Goal: Task Accomplishment & Management: Complete application form

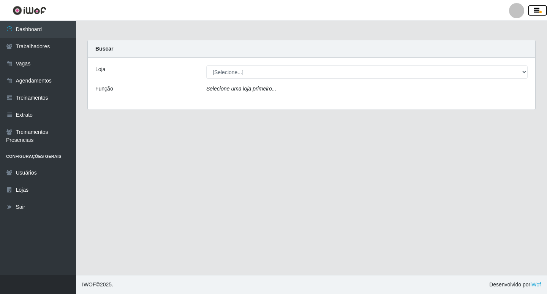
click at [532, 13] on button "button" at bounding box center [537, 10] width 19 height 11
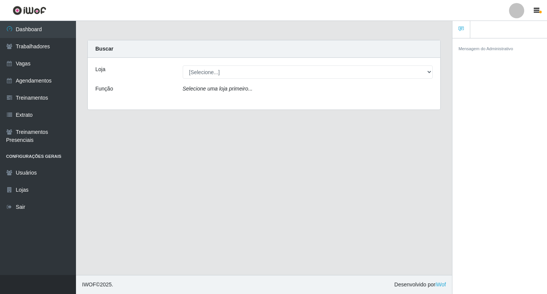
click at [201, 152] on main "Carregando... Buscar Loja [Selecione...] Ideal - Centenário Ideal - Conceição I…" at bounding box center [264, 148] width 376 height 254
click at [10, 207] on icon at bounding box center [9, 206] width 7 height 5
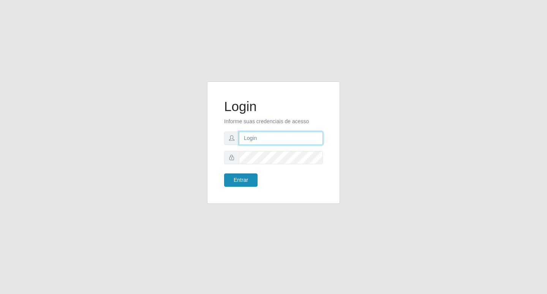
type input "filipe@ideal"
click at [244, 180] on button "Entrar" at bounding box center [240, 179] width 33 height 13
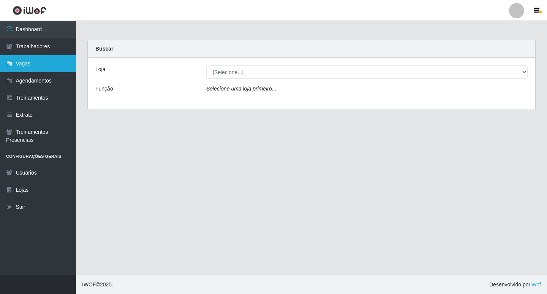
click at [42, 68] on link "Vagas" at bounding box center [38, 63] width 76 height 17
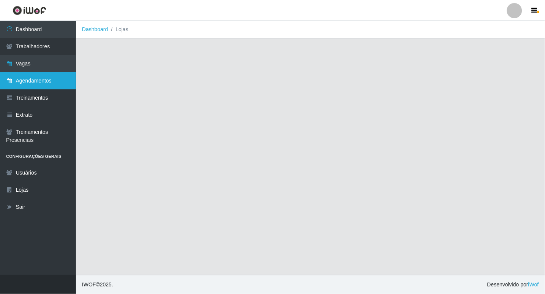
click at [46, 84] on link "Agendamentos" at bounding box center [38, 80] width 76 height 17
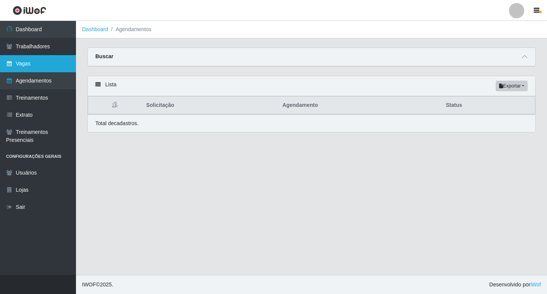
click at [24, 63] on link "Vagas" at bounding box center [38, 63] width 76 height 17
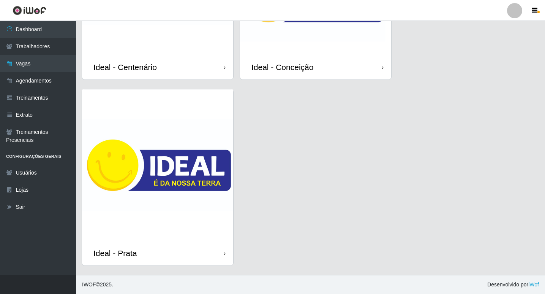
scroll to position [30, 0]
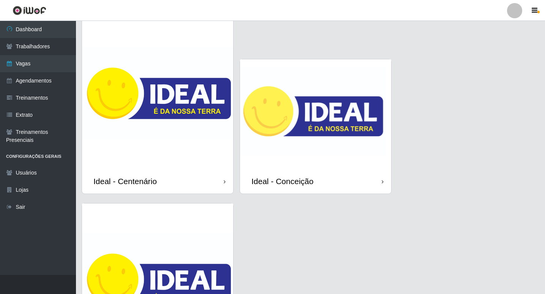
click at [334, 103] on img at bounding box center [315, 113] width 151 height 109
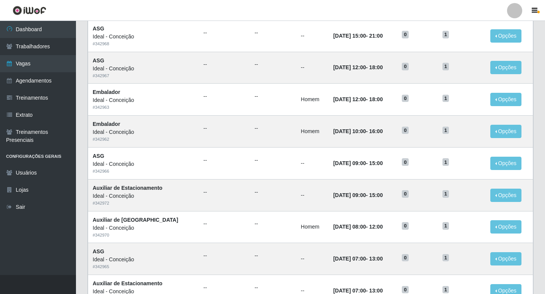
scroll to position [350, 0]
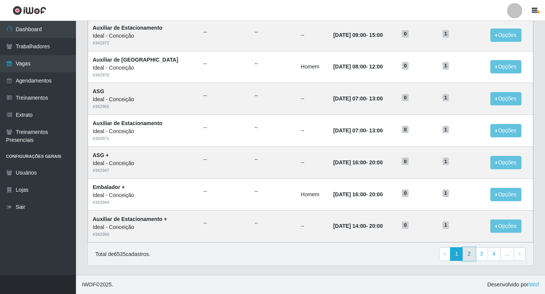
click at [467, 250] on link "2" at bounding box center [469, 254] width 13 height 14
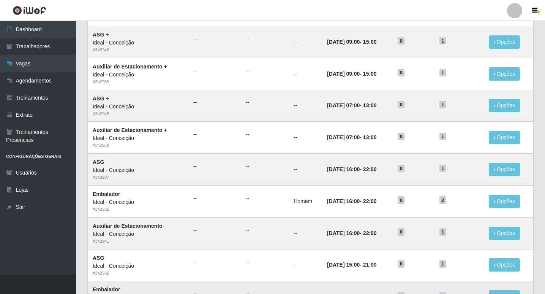
scroll to position [350, 0]
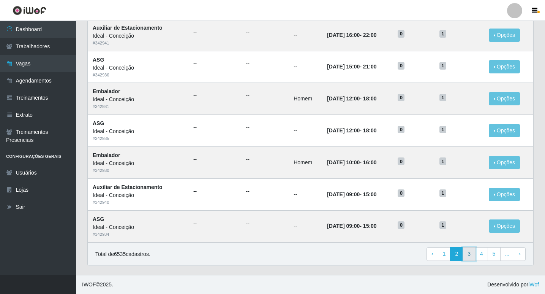
click at [472, 251] on link "3" at bounding box center [469, 254] width 13 height 14
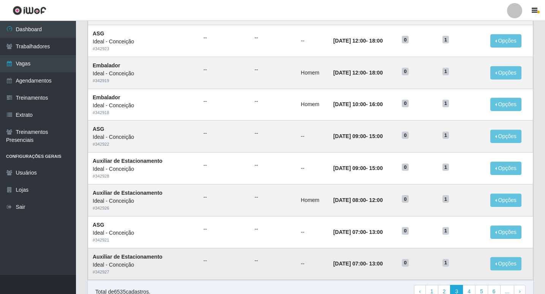
scroll to position [350, 0]
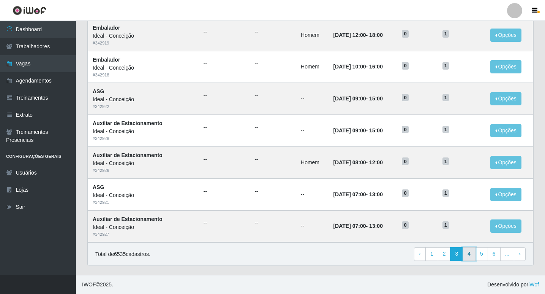
click at [469, 258] on link "4" at bounding box center [469, 254] width 13 height 14
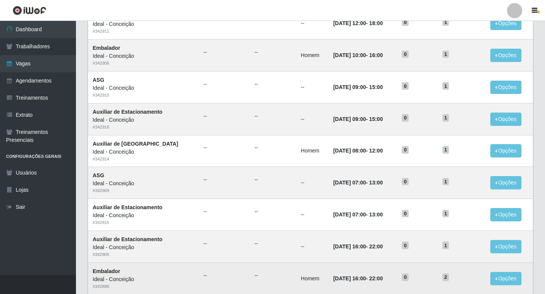
scroll to position [350, 0]
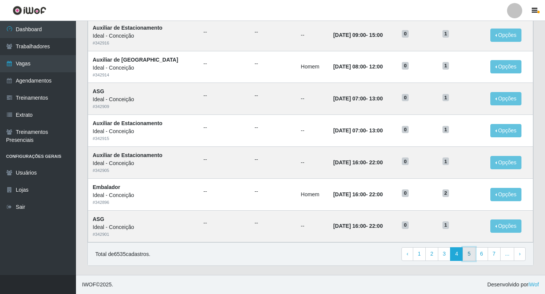
click at [471, 254] on link "5" at bounding box center [469, 254] width 13 height 14
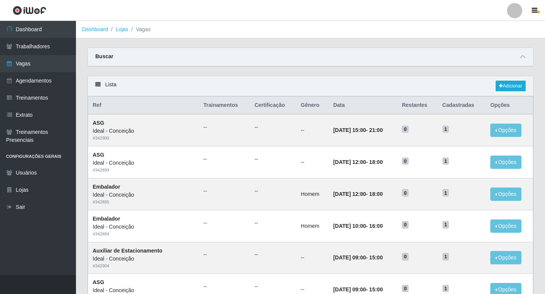
scroll to position [190, 0]
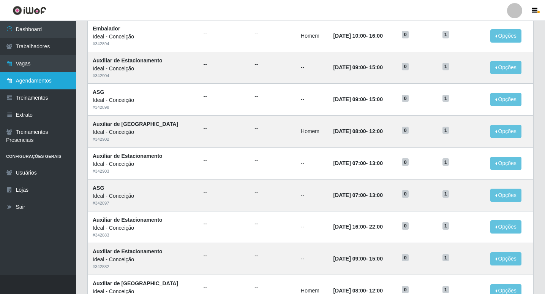
click at [49, 79] on link "Agendamentos" at bounding box center [38, 80] width 76 height 17
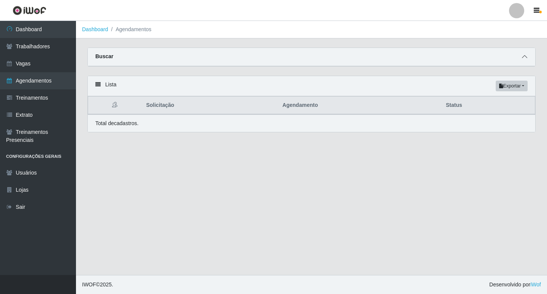
click at [524, 59] on icon at bounding box center [524, 56] width 5 height 5
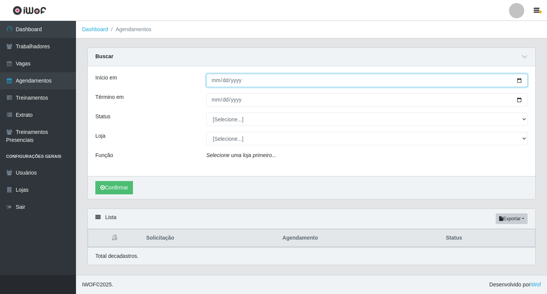
click at [219, 81] on input "Início em" at bounding box center [367, 80] width 322 height 13
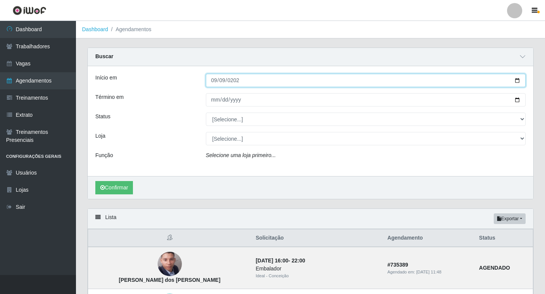
type input "2025-09-09"
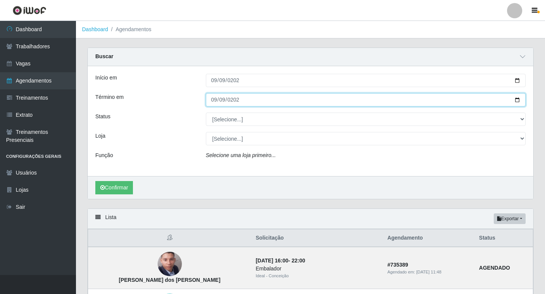
type input "2025-09-09"
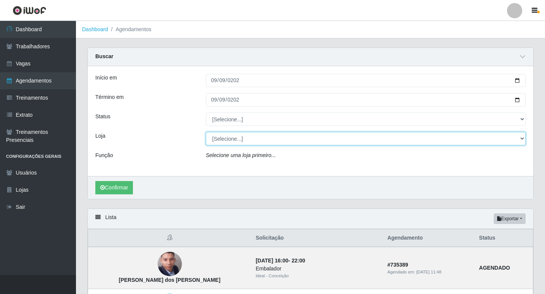
click at [265, 141] on select "[Selecione...] Ideal - Centenário Ideal - Conceição Ideal - Prata" at bounding box center [366, 138] width 320 height 13
select select "231"
click at [206, 132] on select "[Selecione...] Ideal - Centenário Ideal - Conceição Ideal - Prata" at bounding box center [366, 138] width 320 height 13
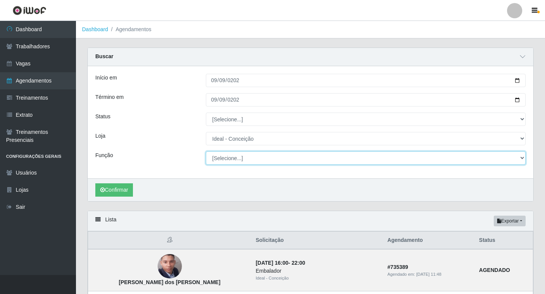
click at [226, 162] on select "[Selecione...] ASG ASG + ASG ++ Auxiliar de Estacionamento Auxiliar de Estacion…" at bounding box center [366, 157] width 320 height 13
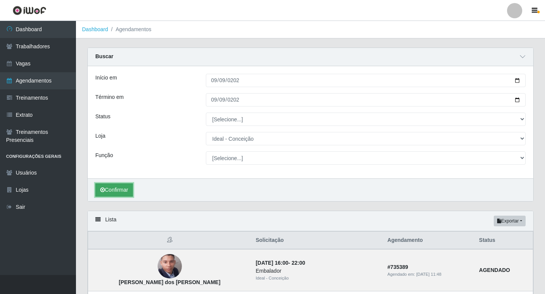
click at [109, 194] on button "Confirmar" at bounding box center [114, 189] width 38 height 13
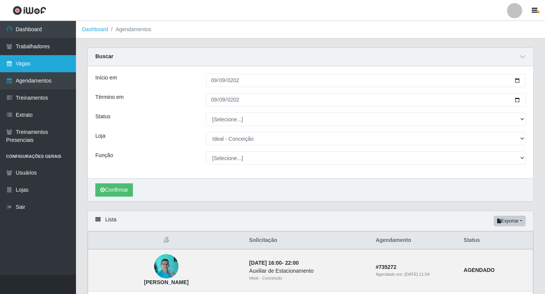
click at [44, 66] on link "Vagas" at bounding box center [38, 63] width 76 height 17
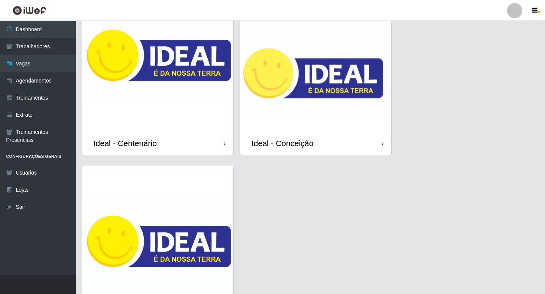
scroll to position [30, 0]
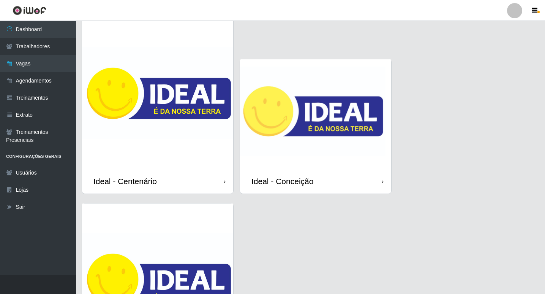
click at [324, 107] on img at bounding box center [315, 113] width 151 height 109
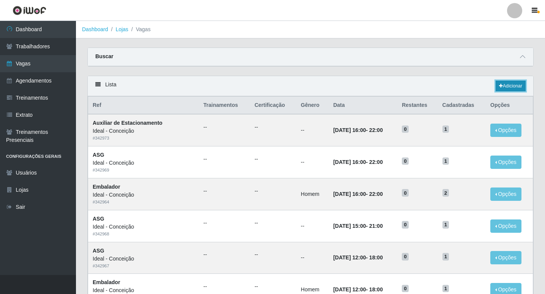
click at [500, 86] on icon at bounding box center [501, 86] width 4 height 5
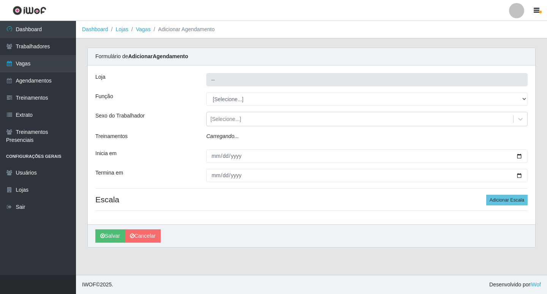
type input "Ideal - Conceição"
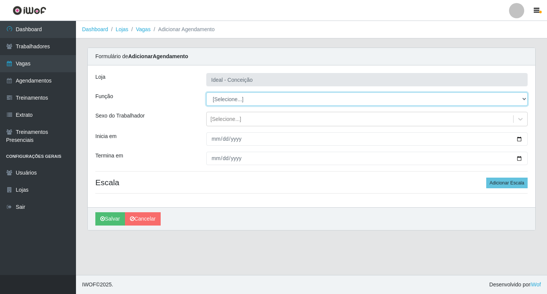
click at [228, 94] on select "[Selecione...] ASG ASG + ASG ++ Auxiliar de Estacionamento Auxiliar de Estacion…" at bounding box center [367, 98] width 322 height 13
select select "16"
click at [206, 92] on select "[Selecione...] ASG ASG + ASG ++ Auxiliar de Estacionamento Auxiliar de Estacion…" at bounding box center [367, 98] width 322 height 13
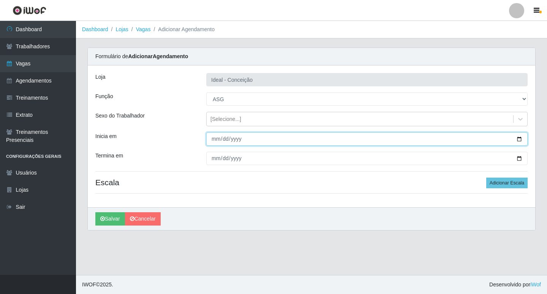
click at [212, 138] on input "Inicia em" at bounding box center [367, 138] width 322 height 13
type input "2025-09-09"
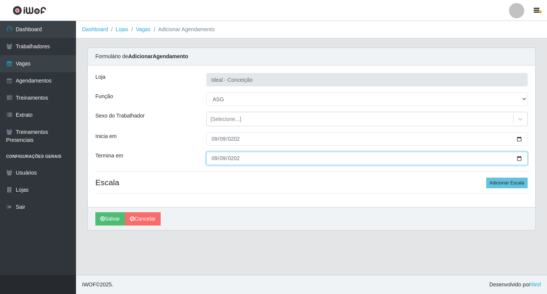
type input "2025-09-09"
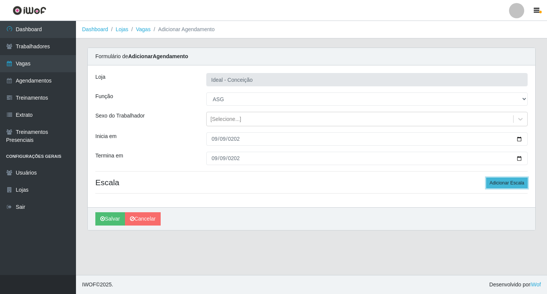
click at [495, 181] on button "Adicionar Escala" at bounding box center [506, 182] width 41 height 11
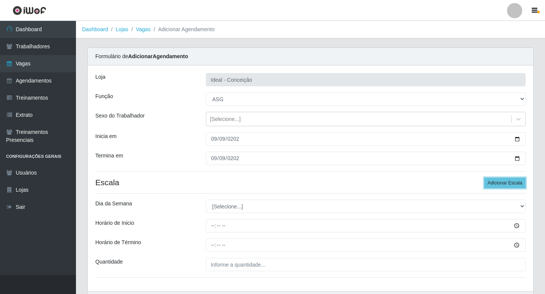
scroll to position [38, 0]
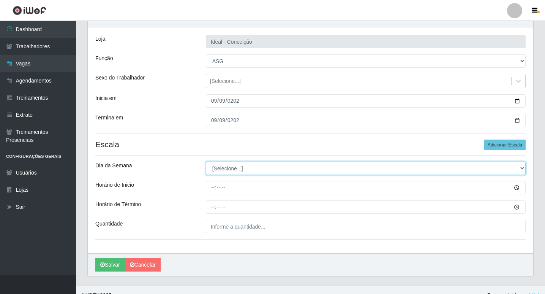
click at [238, 165] on select "[Selecione...] Segunda Terça Quarta Quinta Sexta Sábado Domingo" at bounding box center [366, 168] width 320 height 13
select select "2"
click at [206, 162] on select "[Selecione...] Segunda Terça Quarta Quinta Sexta Sábado Domingo" at bounding box center [366, 168] width 320 height 13
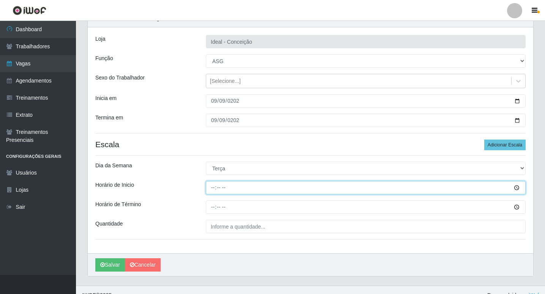
click at [215, 189] on input "Horário de Inicio" at bounding box center [366, 187] width 320 height 13
type input "12:00"
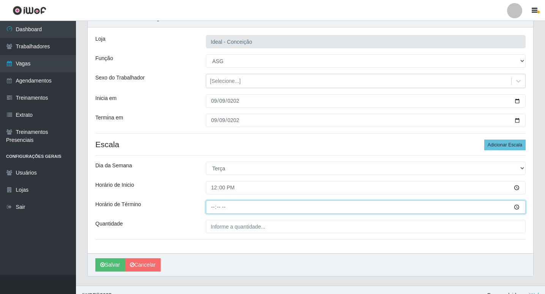
type input "18:00"
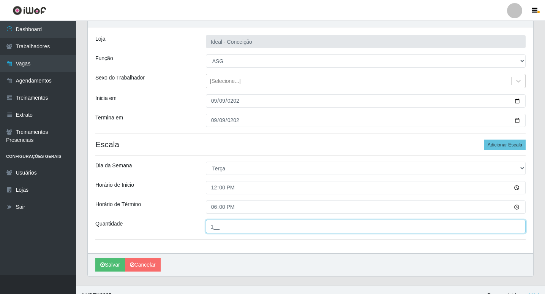
type input "1__"
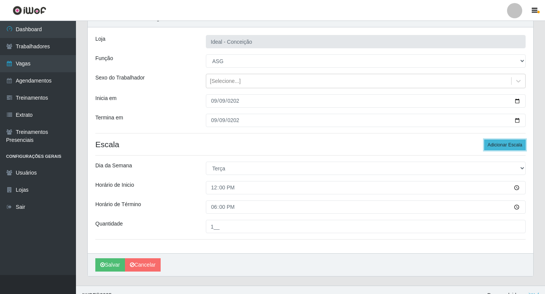
click at [510, 146] on button "Adicionar Escala" at bounding box center [505, 144] width 41 height 11
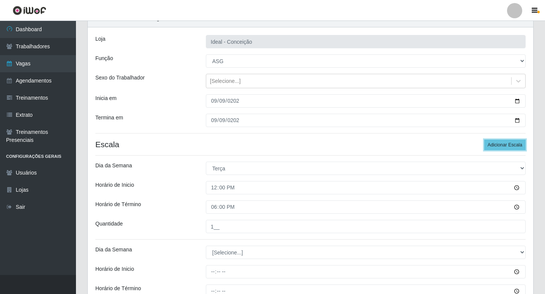
scroll to position [133, 0]
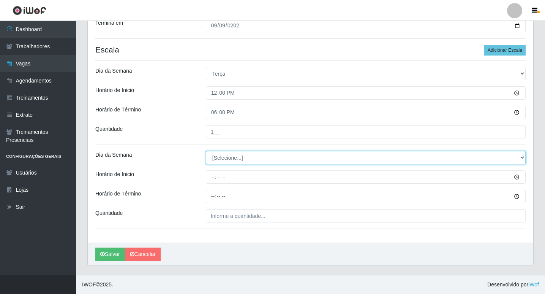
click at [231, 155] on select "[Selecione...] Segunda Terça Quarta Quinta Sexta Sábado Domingo" at bounding box center [366, 157] width 320 height 13
click at [232, 157] on select "[Selecione...] Segunda Terça Quarta Quinta Sexta Sábado Domingo" at bounding box center [366, 157] width 320 height 13
select select "2"
click at [206, 151] on select "[Selecione...] Segunda Terça Quarta Quinta Sexta Sábado Domingo" at bounding box center [366, 157] width 320 height 13
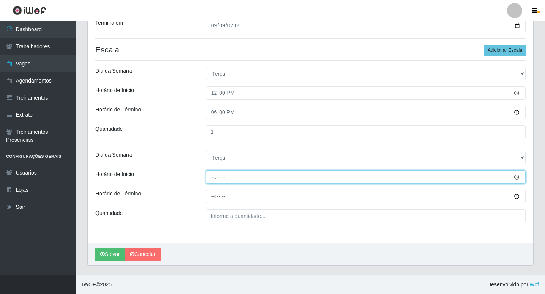
click at [211, 175] on input "Horário de Inicio" at bounding box center [366, 176] width 320 height 13
type input "15:00"
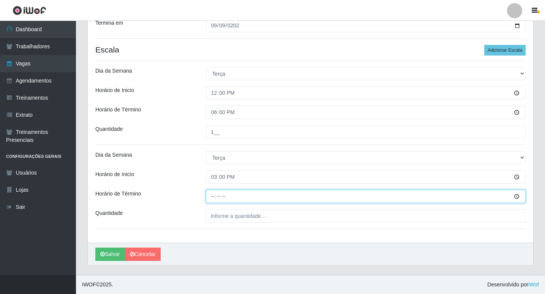
type input "21:00"
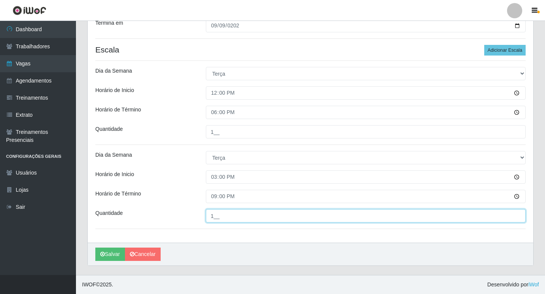
type input "1__"
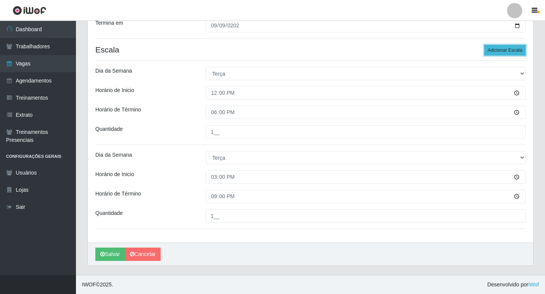
click at [499, 51] on button "Adicionar Escala" at bounding box center [505, 50] width 41 height 11
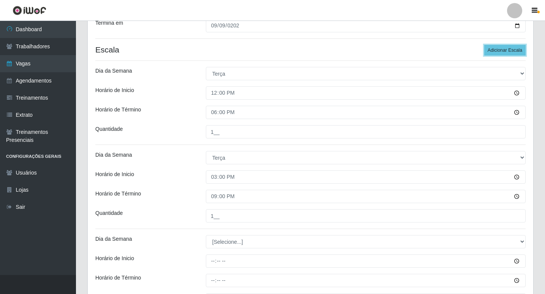
scroll to position [217, 0]
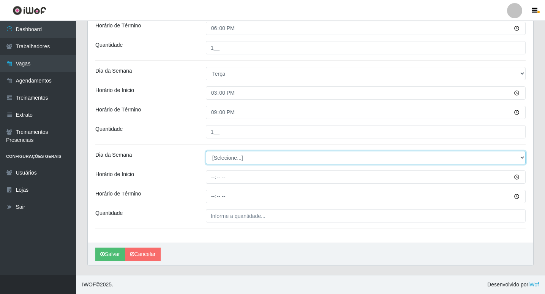
click at [227, 160] on select "[Selecione...] Segunda Terça Quarta Quinta Sexta Sábado Domingo" at bounding box center [366, 157] width 320 height 13
select select "2"
click at [206, 151] on select "[Selecione...] Segunda Terça Quarta Quinta Sexta Sábado Domingo" at bounding box center [366, 157] width 320 height 13
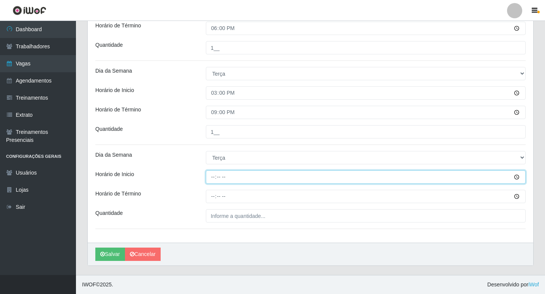
click at [211, 180] on input "Horário de Inicio" at bounding box center [366, 176] width 320 height 13
type input "16:00"
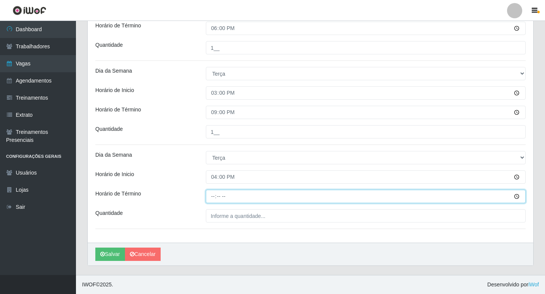
type input "22:00"
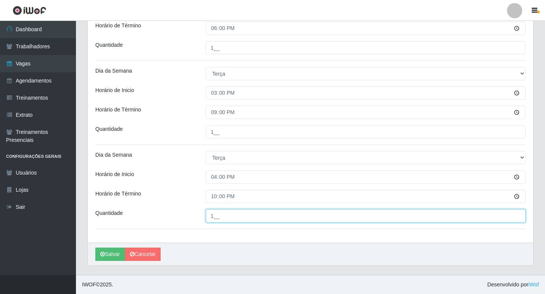
type input "1__"
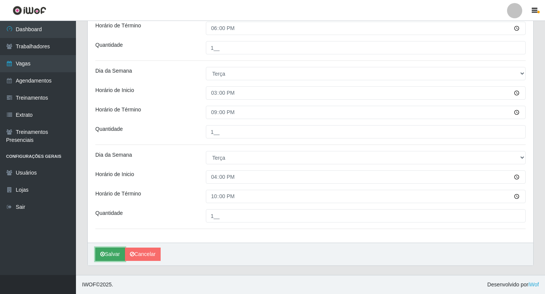
click at [108, 254] on button "Salvar" at bounding box center [110, 253] width 30 height 13
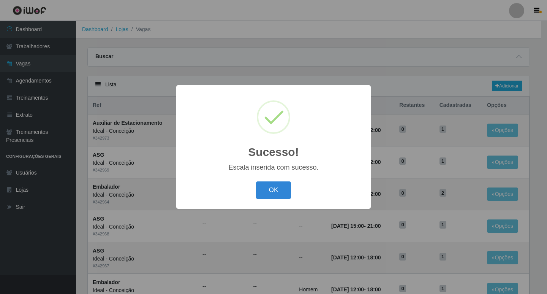
click at [283, 178] on div "Sucesso! × Escala inserida com sucesso. OK Cancel" at bounding box center [273, 146] width 195 height 123
click at [284, 187] on button "OK" at bounding box center [273, 190] width 35 height 18
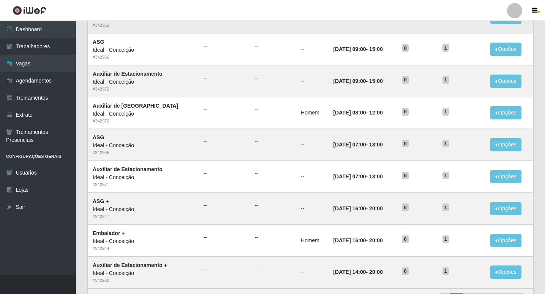
scroll to position [350, 0]
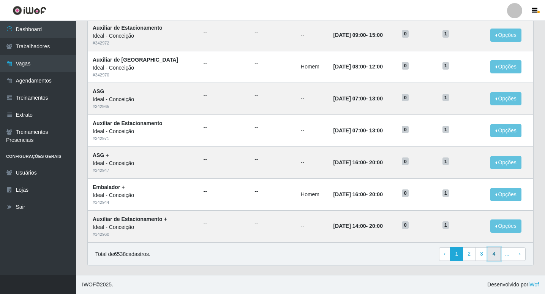
click at [498, 250] on link "4" at bounding box center [494, 254] width 13 height 14
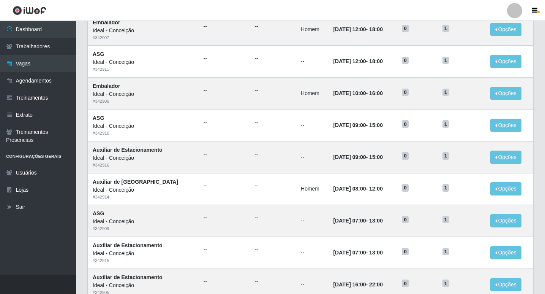
scroll to position [350, 0]
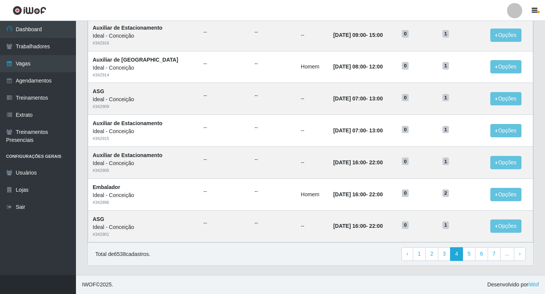
click at [468, 247] on div "Total de 6538 cadastros. ‹ Previous 1 2 3 4 5 6 7 ... › Next" at bounding box center [311, 253] width 446 height 23
click at [467, 254] on link "5" at bounding box center [469, 254] width 13 height 14
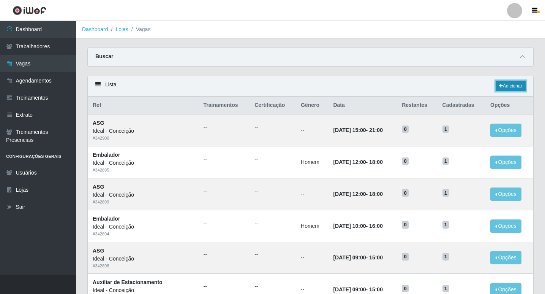
click at [498, 82] on link "Adicionar" at bounding box center [511, 86] width 30 height 11
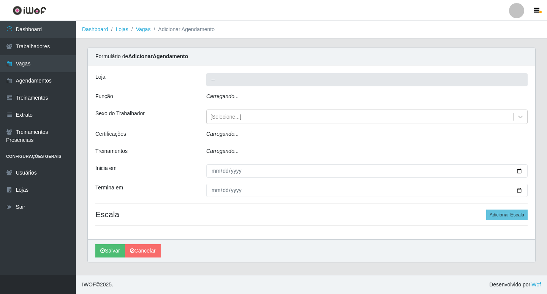
type input "Ideal - Conceição"
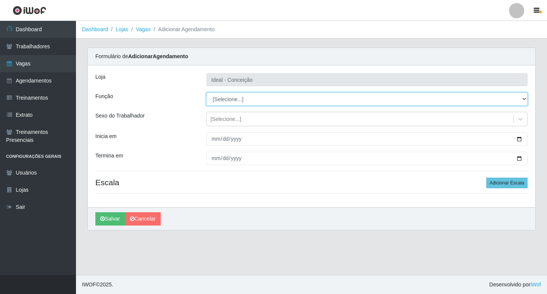
click at [253, 101] on select "[Selecione...] ASG ASG + ASG ++ Auxiliar de Estacionamento Auxiliar de Estacion…" at bounding box center [367, 98] width 322 height 13
select select "1"
click at [206, 92] on select "[Selecione...] ASG ASG + ASG ++ Auxiliar de Estacionamento Auxiliar de Estacion…" at bounding box center [367, 98] width 322 height 13
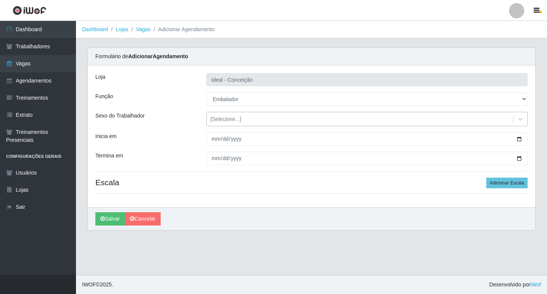
click at [214, 120] on div "[Selecione...]" at bounding box center [226, 119] width 31 height 8
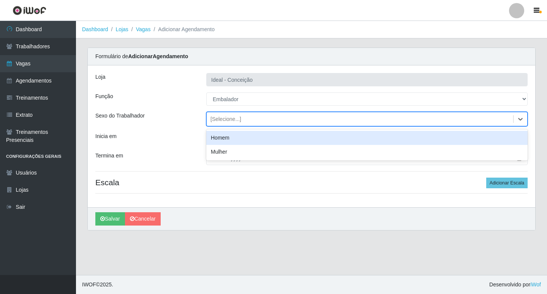
click at [218, 138] on div "Homem" at bounding box center [367, 138] width 322 height 14
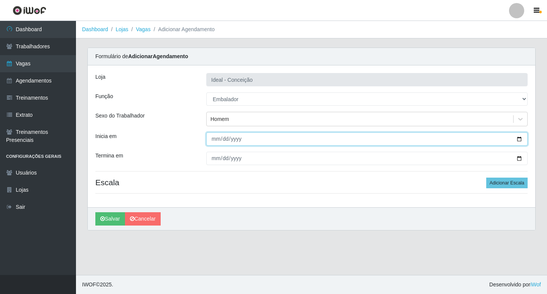
click at [216, 141] on input "Inicia em" at bounding box center [367, 138] width 322 height 13
type input "2025-09-09"
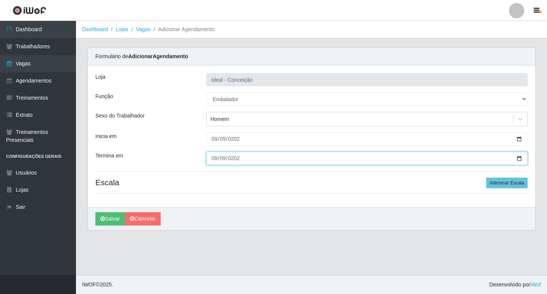
type input "2025-09-09"
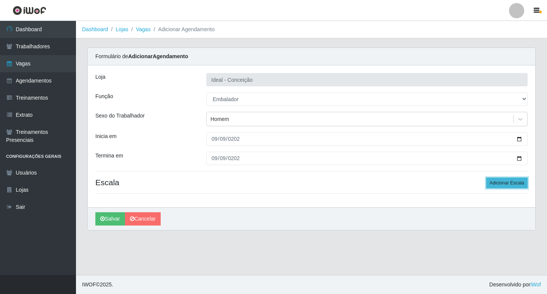
click at [517, 187] on button "Adicionar Escala" at bounding box center [506, 182] width 41 height 11
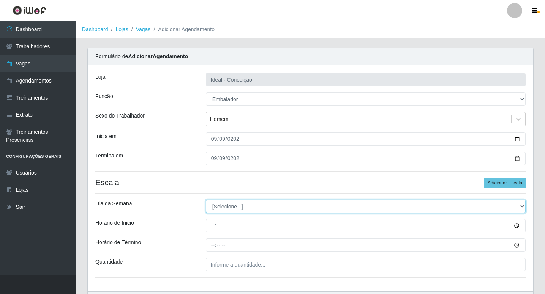
click at [221, 206] on select "[Selecione...] Segunda Terça Quarta Quinta Sexta Sábado Domingo" at bounding box center [366, 206] width 320 height 13
select select "2"
click at [206, 200] on select "[Selecione...] Segunda Terça Quarta Quinta Sexta Sábado Domingo" at bounding box center [366, 206] width 320 height 13
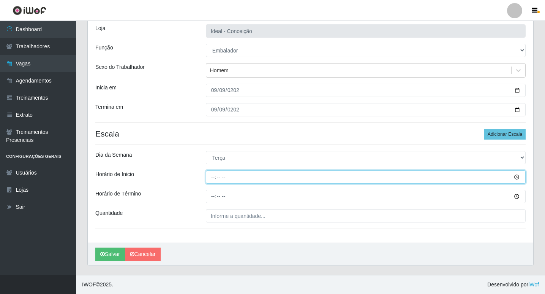
click at [215, 177] on input "Horário de Inicio" at bounding box center [366, 176] width 320 height 13
type input "12:00"
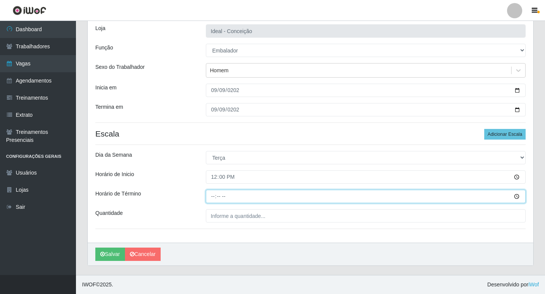
type input "18:00"
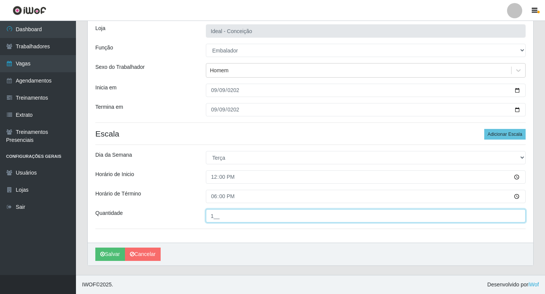
type input "1__"
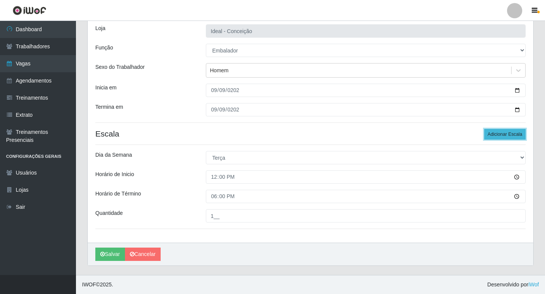
click at [498, 133] on button "Adicionar Escala" at bounding box center [505, 134] width 41 height 11
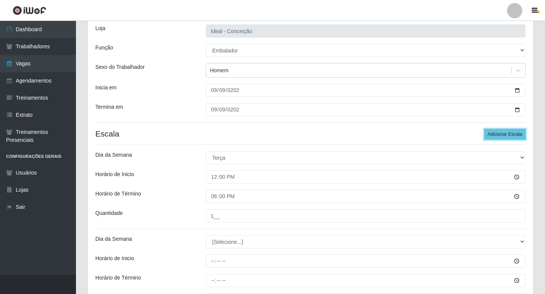
scroll to position [125, 0]
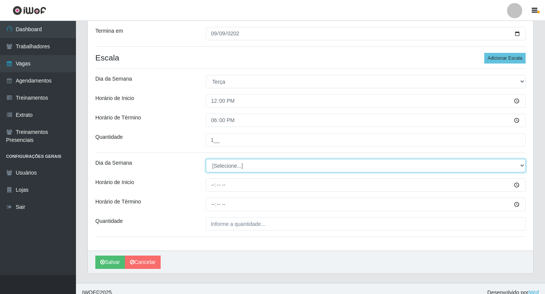
click at [230, 168] on select "[Selecione...] Segunda Terça Quarta Quinta Sexta Sábado Domingo" at bounding box center [366, 165] width 320 height 13
select select "2"
click at [206, 159] on select "[Selecione...] Segunda Terça Quarta Quinta Sexta Sábado Domingo" at bounding box center [366, 165] width 320 height 13
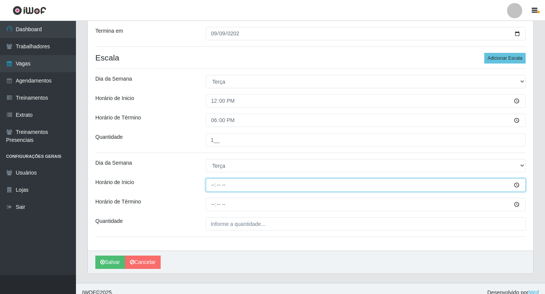
click at [213, 187] on input "Horário de Inicio" at bounding box center [366, 184] width 320 height 13
type input "16:00"
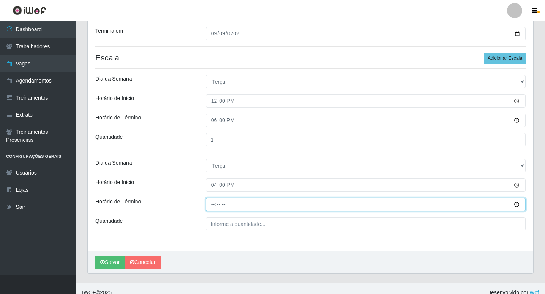
type input "22:00"
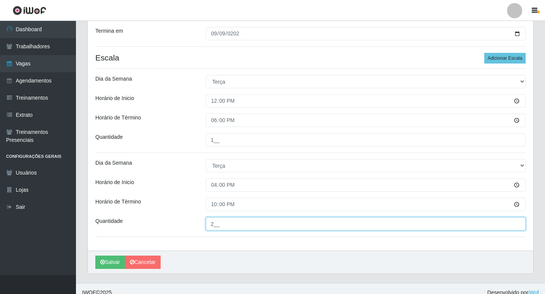
type input "2__"
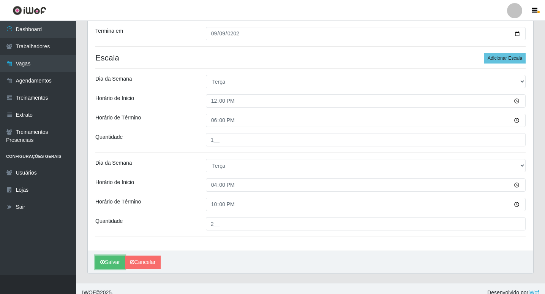
scroll to position [133, 0]
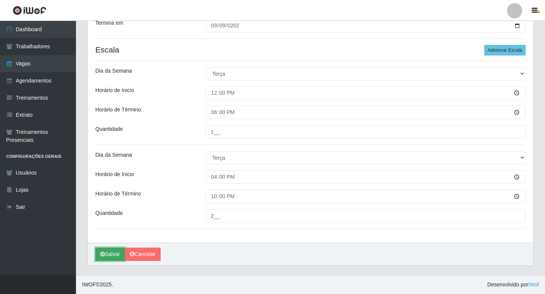
click at [108, 257] on button "Salvar" at bounding box center [110, 253] width 30 height 13
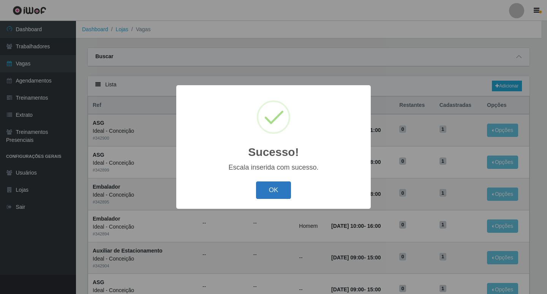
click at [263, 192] on button "OK" at bounding box center [273, 190] width 35 height 18
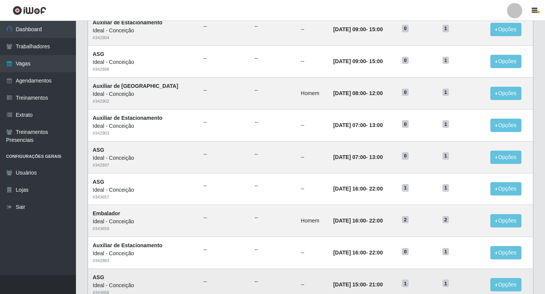
scroll to position [350, 0]
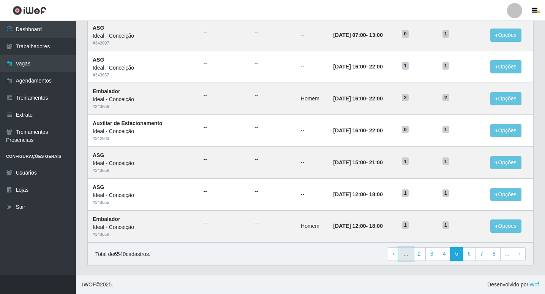
click at [410, 253] on link "..." at bounding box center [406, 254] width 14 height 14
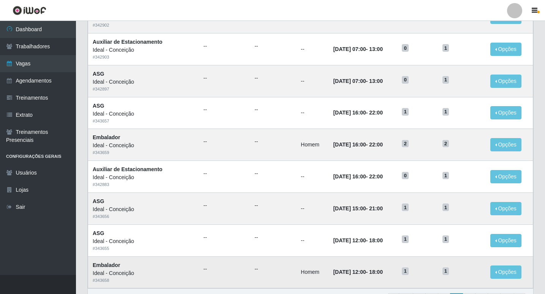
scroll to position [350, 0]
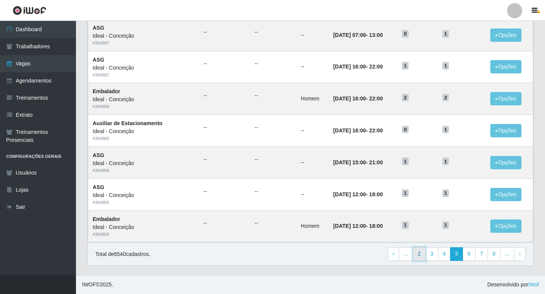
click at [418, 255] on link "2" at bounding box center [419, 254] width 13 height 14
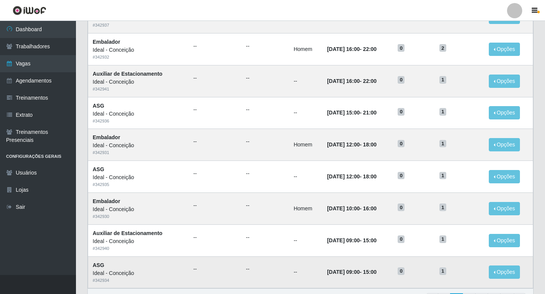
scroll to position [350, 0]
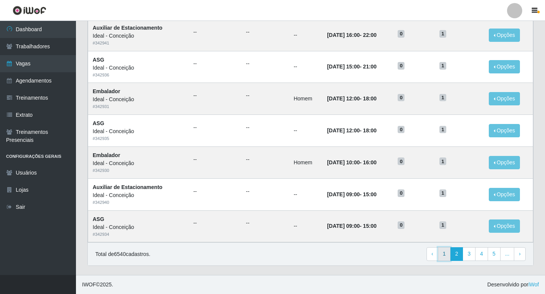
click at [447, 249] on link "1" at bounding box center [444, 254] width 13 height 14
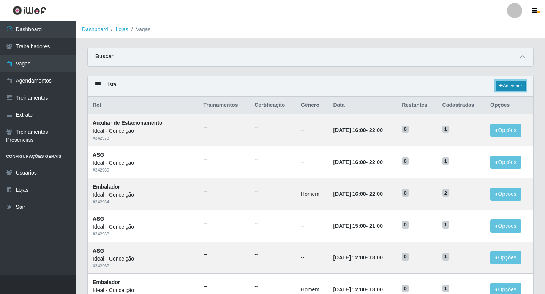
click at [499, 87] on icon at bounding box center [501, 86] width 4 height 5
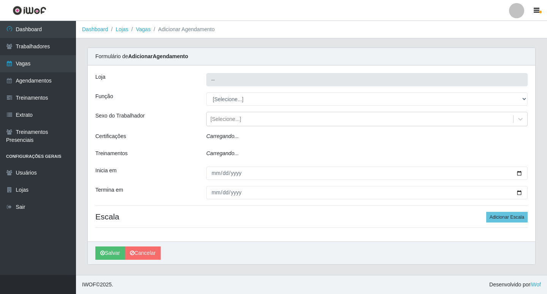
type input "Ideal - Conceição"
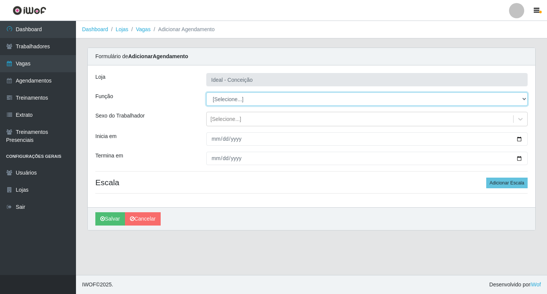
click at [228, 102] on select "[Selecione...] ASG ASG + ASG ++ Auxiliar de Estacionamento Auxiliar de Estacion…" at bounding box center [367, 98] width 322 height 13
select select "1"
click at [206, 92] on select "[Selecione...] ASG ASG + ASG ++ Auxiliar de Estacionamento Auxiliar de Estacion…" at bounding box center [367, 98] width 322 height 13
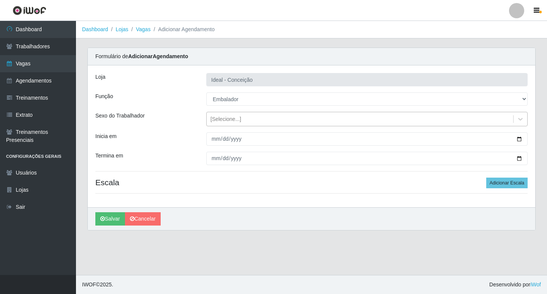
click at [221, 120] on div "[Selecione...]" at bounding box center [226, 119] width 31 height 8
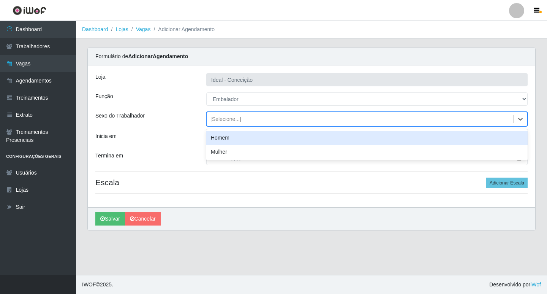
click at [228, 138] on div "Homem" at bounding box center [367, 138] width 322 height 14
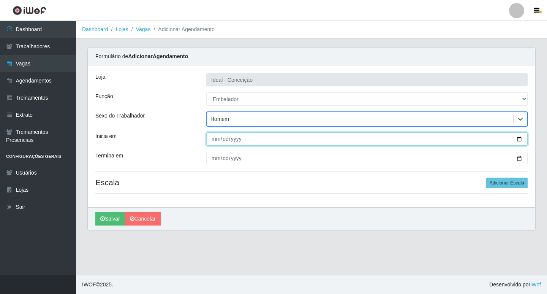
click at [215, 141] on input "Inicia em" at bounding box center [367, 138] width 322 height 13
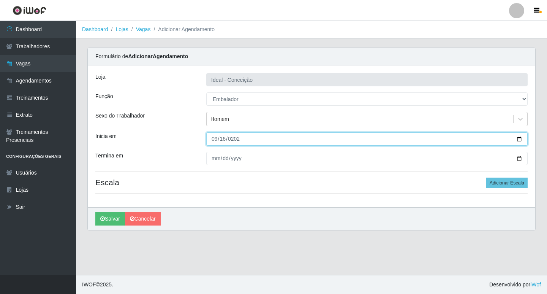
type input "2025-09-16"
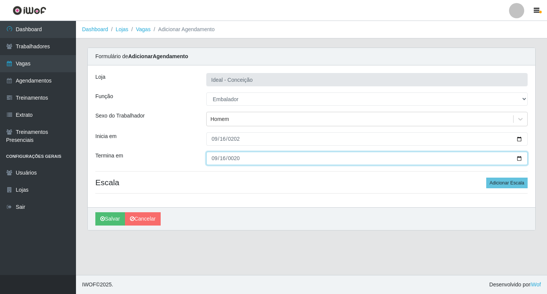
type input "0205-09-16"
type input "2025-09-16"
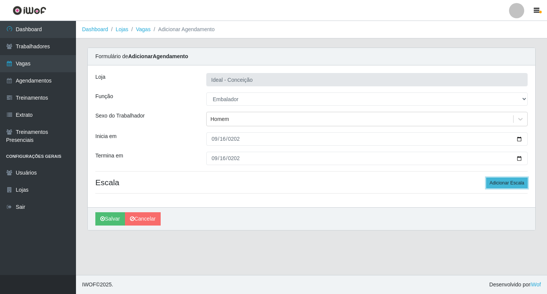
click at [516, 184] on button "Adicionar Escala" at bounding box center [506, 182] width 41 height 11
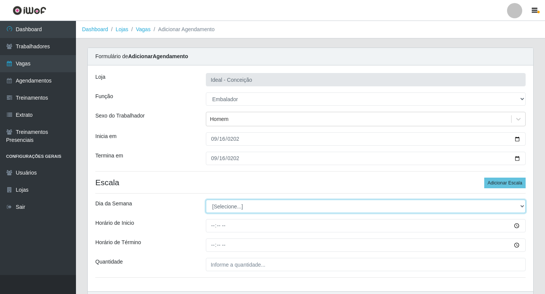
click at [275, 204] on select "[Selecione...] Segunda Terça Quarta Quinta Sexta Sábado Domingo" at bounding box center [366, 206] width 320 height 13
select select "2"
click at [206, 200] on select "[Selecione...] Segunda Terça Quarta Quinta Sexta Sábado Domingo" at bounding box center [366, 206] width 320 height 13
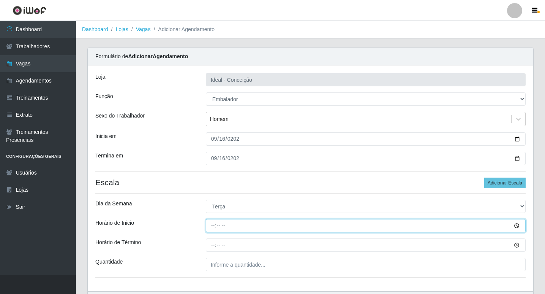
click at [214, 224] on input "Horário de Inicio" at bounding box center [366, 225] width 320 height 13
type input "10:00"
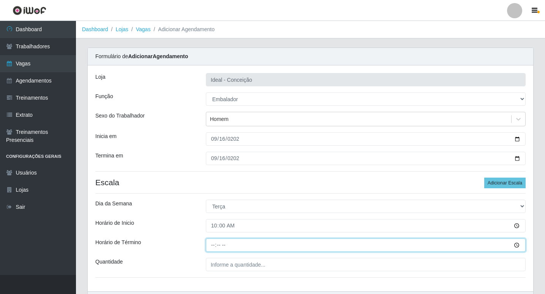
type input "16:00"
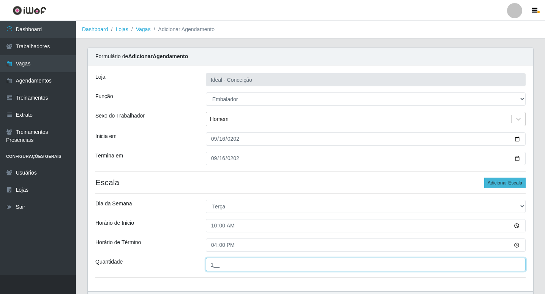
type input "1__"
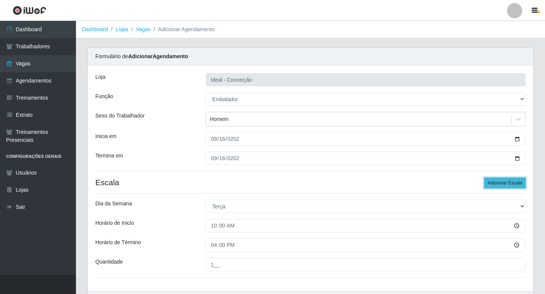
click at [504, 181] on button "Adicionar Escala" at bounding box center [505, 182] width 41 height 11
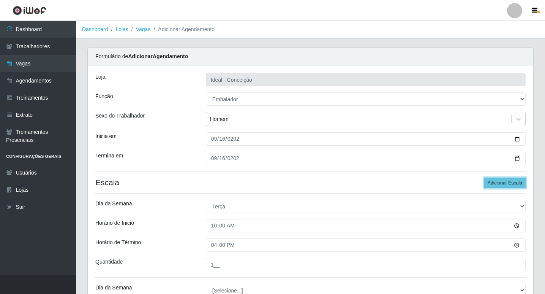
scroll to position [133, 0]
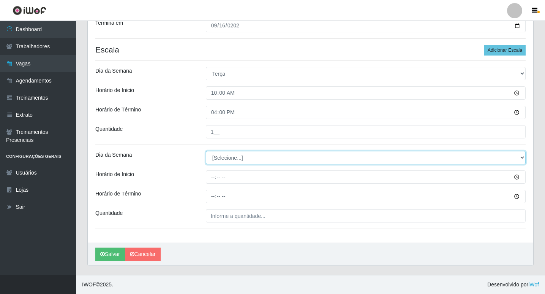
click at [227, 154] on select "[Selecione...] Segunda Terça Quarta Quinta Sexta Sábado Domingo" at bounding box center [366, 157] width 320 height 13
select select "2"
click at [206, 151] on select "[Selecione...] Segunda Terça Quarta Quinta Sexta Sábado Domingo" at bounding box center [366, 157] width 320 height 13
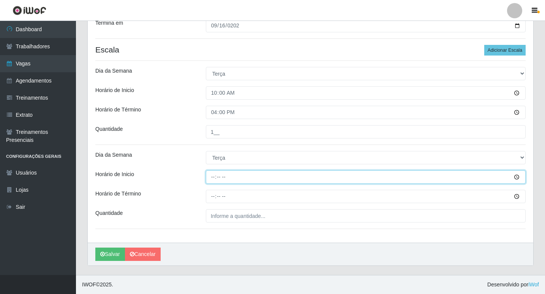
click at [212, 178] on input "Horário de Inicio" at bounding box center [366, 176] width 320 height 13
type input "12:00"
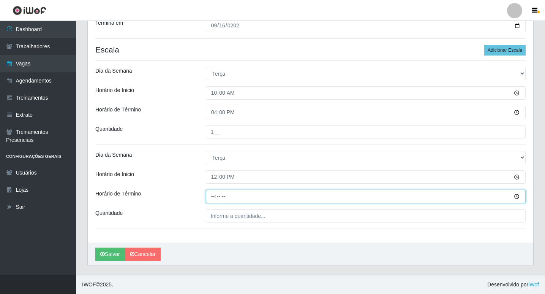
type input "18:00"
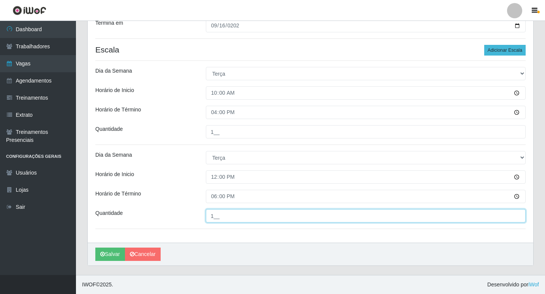
type input "1__"
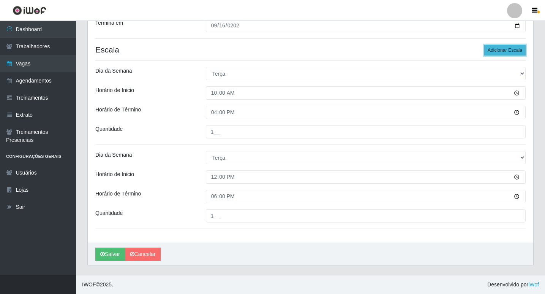
click at [489, 52] on button "Adicionar Escala" at bounding box center [505, 50] width 41 height 11
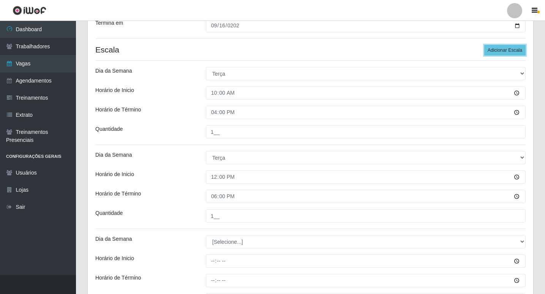
scroll to position [209, 0]
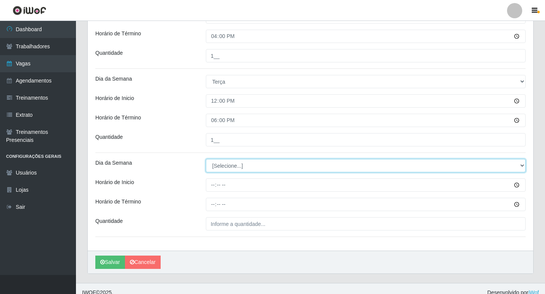
click at [234, 165] on select "[Selecione...] Segunda Terça Quarta Quinta Sexta Sábado Domingo" at bounding box center [366, 165] width 320 height 13
select select "2"
click at [206, 159] on select "[Selecione...] Segunda Terça Quarta Quinta Sexta Sábado Domingo" at bounding box center [366, 165] width 320 height 13
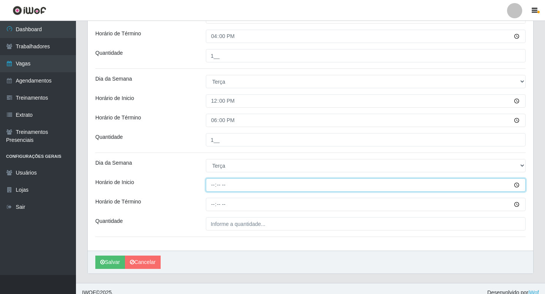
click at [212, 184] on input "Horário de Inicio" at bounding box center [366, 184] width 320 height 13
type input "16:00"
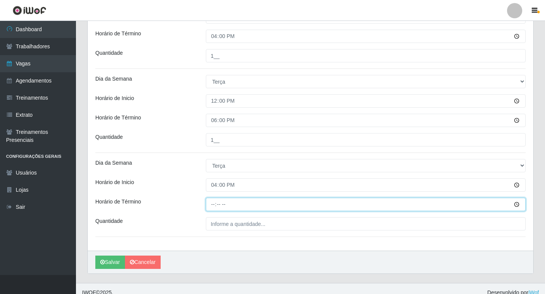
type input "22:00"
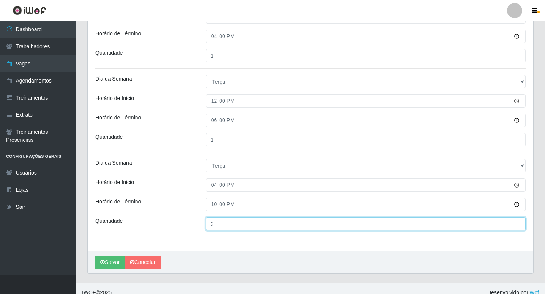
type input "2__"
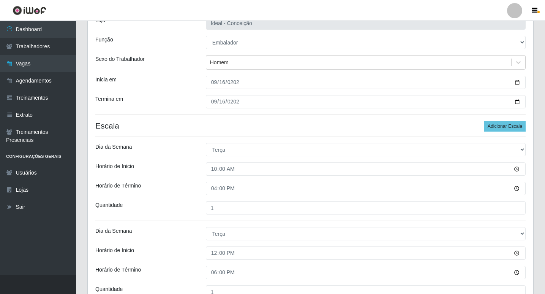
scroll to position [217, 0]
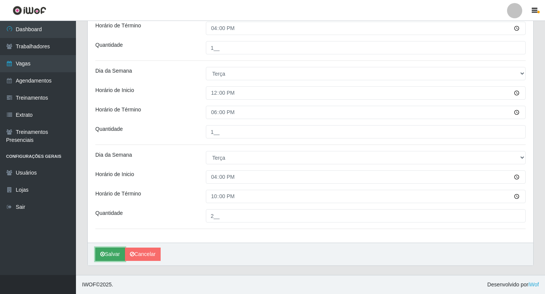
click at [113, 254] on button "Salvar" at bounding box center [110, 253] width 30 height 13
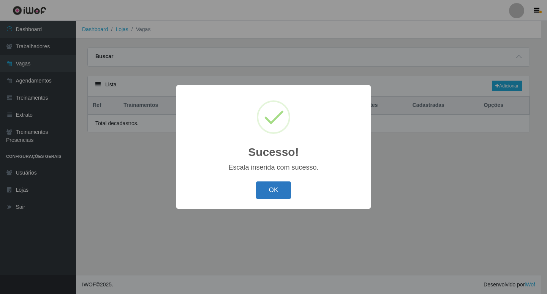
click at [268, 193] on button "OK" at bounding box center [273, 190] width 35 height 18
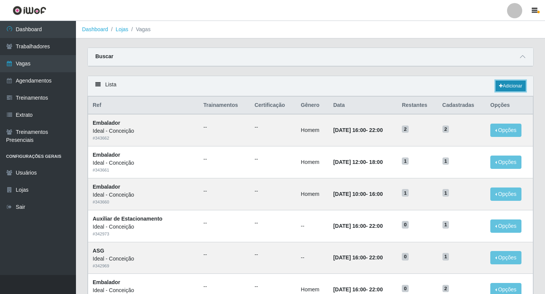
click at [499, 87] on icon at bounding box center [501, 86] width 4 height 5
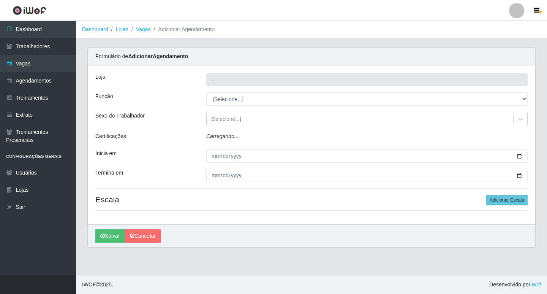
type input "Ideal - Conceição"
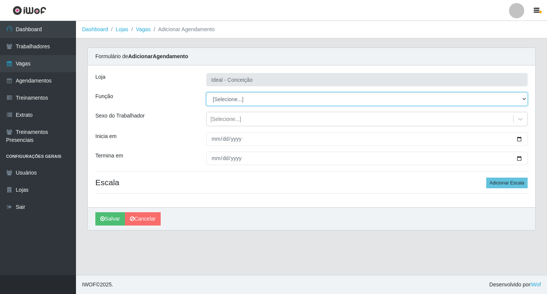
click at [250, 94] on select "[Selecione...] ASG ASG + ASG ++ Auxiliar de Estacionamento Auxiliar de Estacion…" at bounding box center [367, 98] width 322 height 13
select select "16"
click at [206, 92] on select "[Selecione...] ASG ASG + ASG ++ Auxiliar de Estacionamento Auxiliar de Estacion…" at bounding box center [367, 98] width 322 height 13
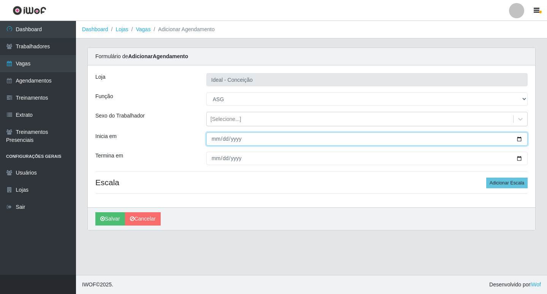
click at [213, 137] on input "Inicia em" at bounding box center [367, 138] width 322 height 13
type input "2025-09-16"
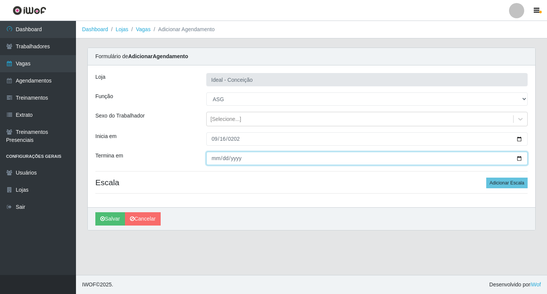
click at [213, 159] on input "Termina em" at bounding box center [367, 158] width 322 height 13
type input "2025-09-16"
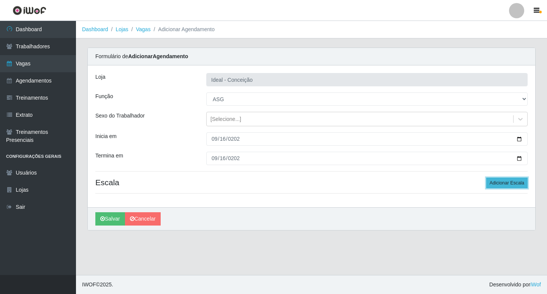
click at [513, 182] on button "Adicionar Escala" at bounding box center [506, 182] width 41 height 11
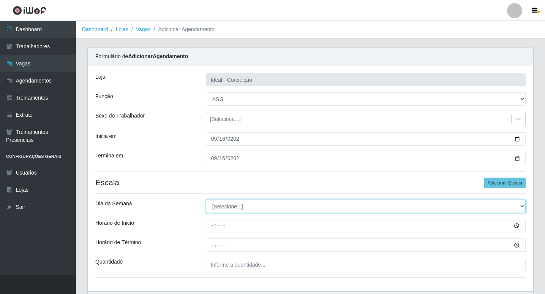
click at [220, 200] on select "[Selecione...] Segunda Terça Quarta Quinta Sexta Sábado Domingo" at bounding box center [366, 206] width 320 height 13
select select "2"
click at [206, 200] on select "[Selecione...] Segunda Terça Quarta Quinta Sexta Sábado Domingo" at bounding box center [366, 206] width 320 height 13
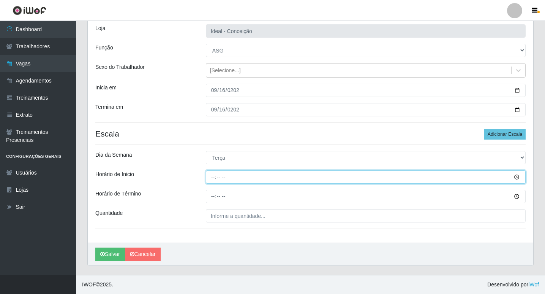
click at [212, 173] on input "Horário de Inicio" at bounding box center [366, 176] width 320 height 13
type input "07:00"
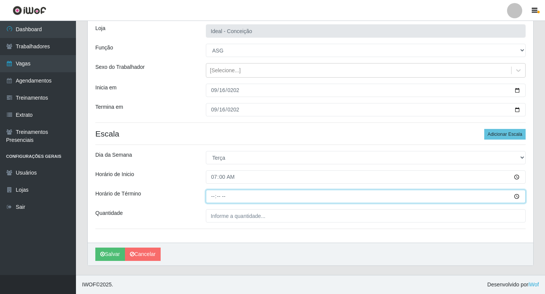
type input "13:00"
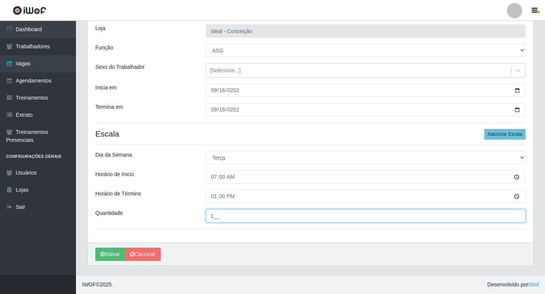
type input "1__"
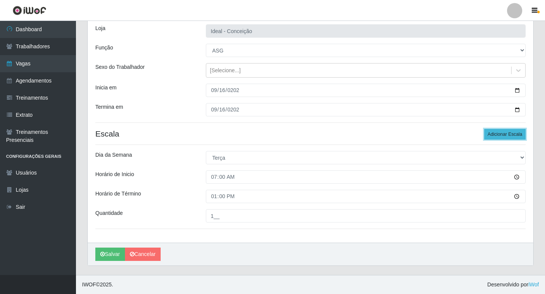
click at [493, 134] on button "Adicionar Escala" at bounding box center [505, 134] width 41 height 11
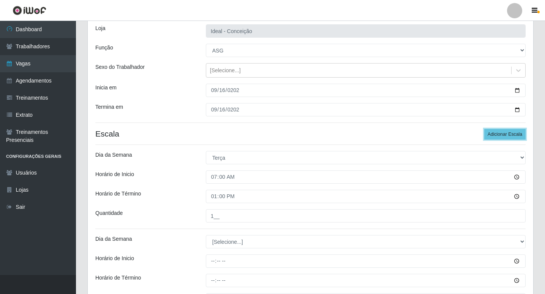
scroll to position [125, 0]
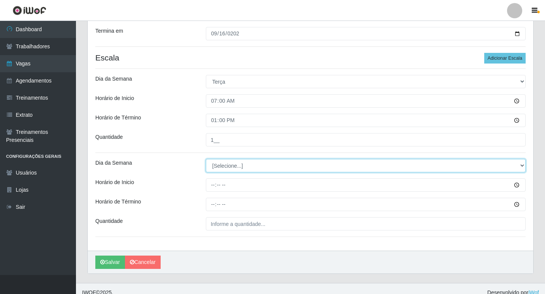
click at [236, 165] on select "[Selecione...] Segunda Terça Quarta Quinta Sexta Sábado Domingo" at bounding box center [366, 165] width 320 height 13
select select "2"
click at [206, 159] on select "[Selecione...] Segunda Terça Quarta Quinta Sexta Sábado Domingo" at bounding box center [366, 165] width 320 height 13
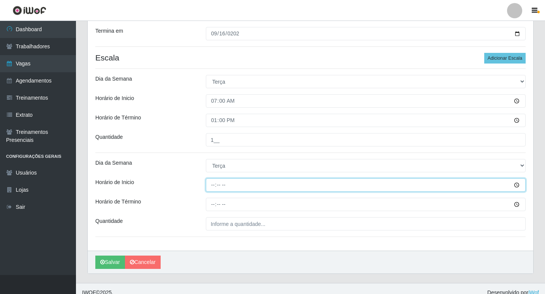
click at [210, 184] on input "Horário de Inicio" at bounding box center [366, 184] width 320 height 13
type input "09:00"
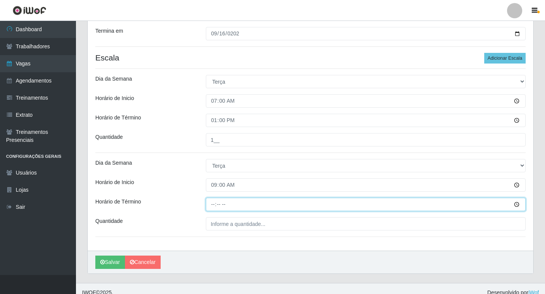
type input "15:00"
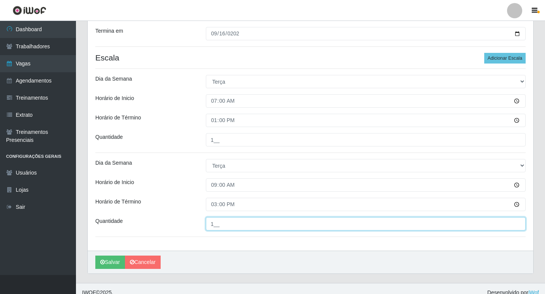
type input "1__"
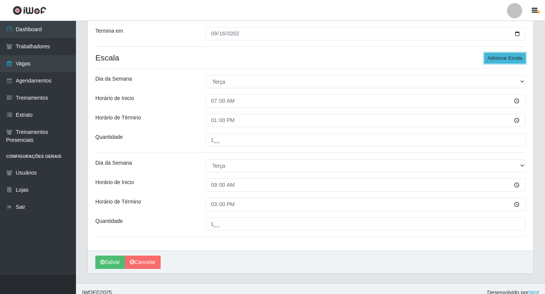
click at [486, 59] on button "Adicionar Escala" at bounding box center [505, 58] width 41 height 11
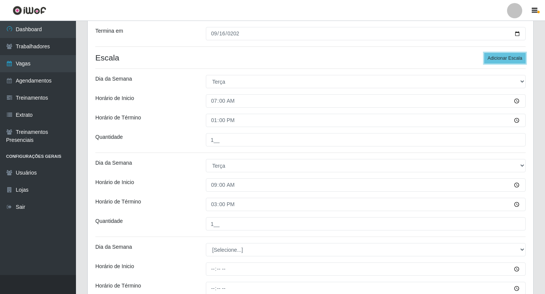
scroll to position [201, 0]
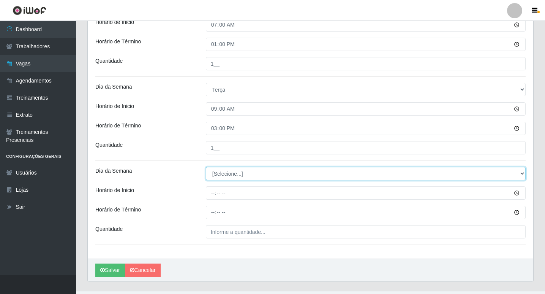
click at [224, 171] on select "[Selecione...] Segunda Terça Quarta Quinta Sexta Sábado Domingo" at bounding box center [366, 173] width 320 height 13
select select "2"
click at [206, 167] on select "[Selecione...] Segunda Terça Quarta Quinta Sexta Sábado Domingo" at bounding box center [366, 173] width 320 height 13
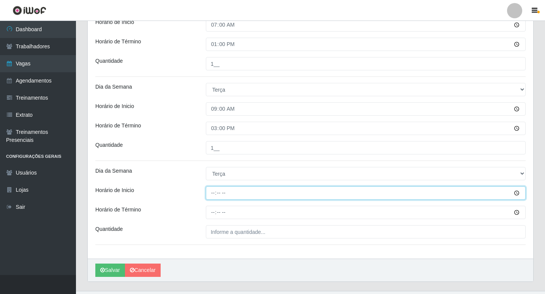
click at [211, 195] on input "Horário de Inicio" at bounding box center [366, 192] width 320 height 13
type input "12:00"
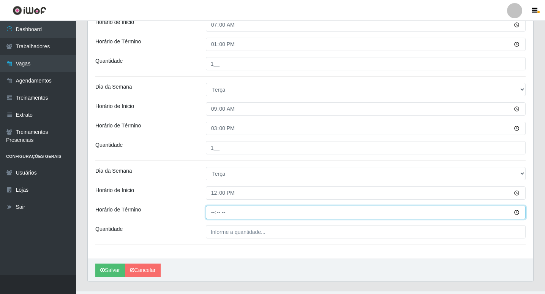
type input "18:00"
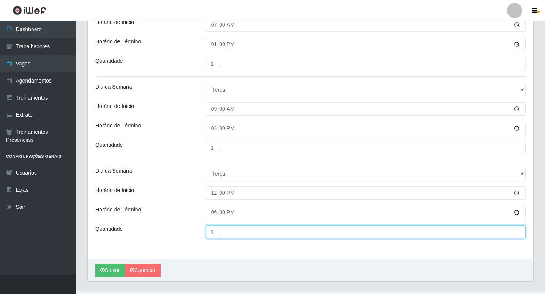
type input "1__"
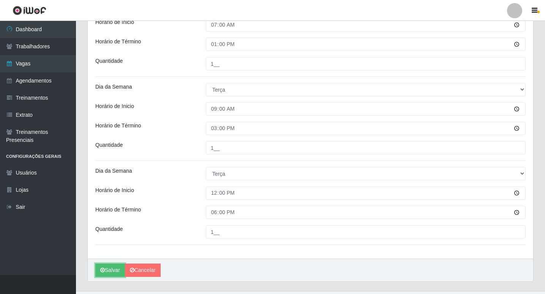
scroll to position [125, 0]
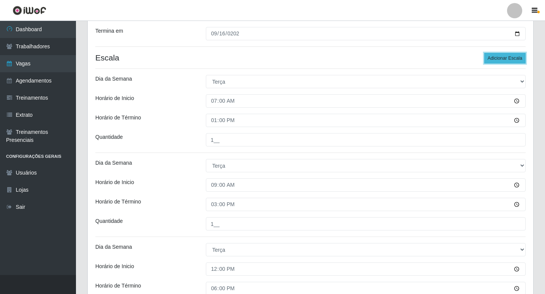
click at [496, 57] on button "Adicionar Escala" at bounding box center [505, 58] width 41 height 11
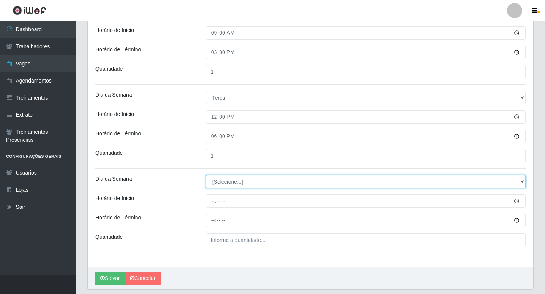
click at [235, 183] on select "[Selecione...] Segunda Terça Quarta Quinta Sexta Sábado Domingo" at bounding box center [366, 181] width 320 height 13
select select "2"
click at [206, 175] on select "[Selecione...] Segunda Terça Quarta Quinta Sexta Sábado Domingo" at bounding box center [366, 181] width 320 height 13
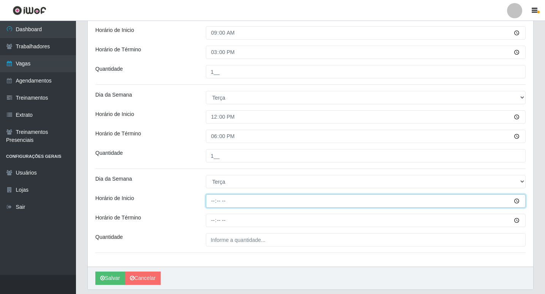
click at [213, 202] on input "Horário de Inicio" at bounding box center [366, 200] width 320 height 13
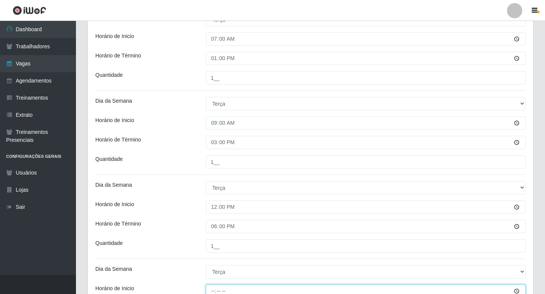
scroll to position [301, 0]
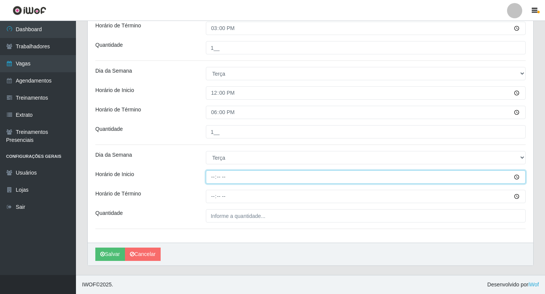
type input "15:00"
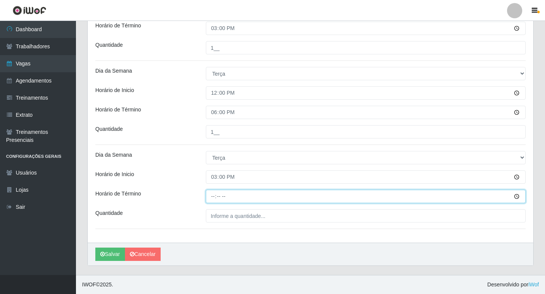
type input "21:00"
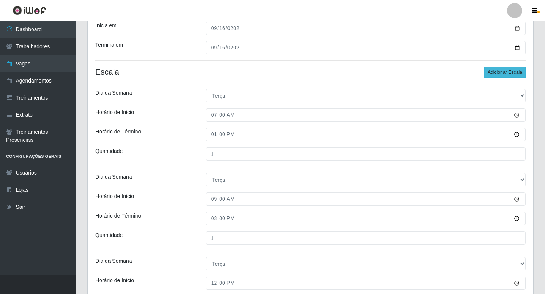
type input "1__"
click at [502, 72] on button "Adicionar Escala" at bounding box center [505, 72] width 41 height 11
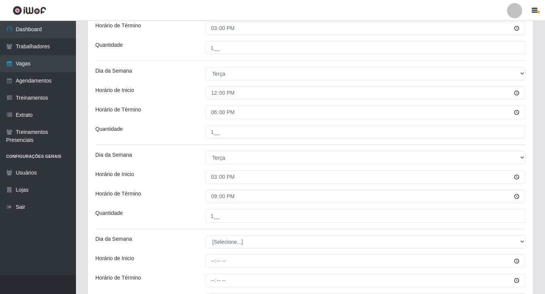
scroll to position [385, 0]
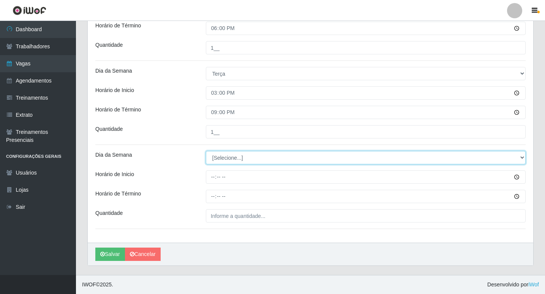
click at [245, 160] on select "[Selecione...] Segunda Terça Quarta Quinta Sexta Sábado Domingo" at bounding box center [366, 157] width 320 height 13
click at [237, 156] on select "[Selecione...] Segunda Terça Quarta Quinta Sexta Sábado Domingo" at bounding box center [366, 157] width 320 height 13
select select "2"
click at [206, 151] on select "[Selecione...] Segunda Terça Quarta Quinta Sexta Sábado Domingo" at bounding box center [366, 157] width 320 height 13
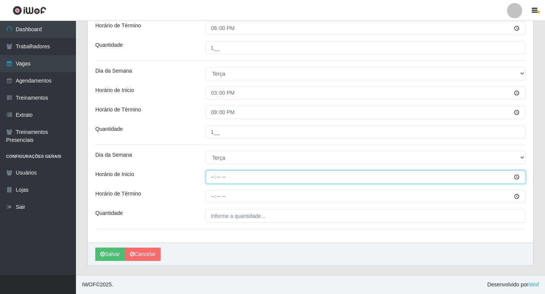
click at [212, 180] on input "Horário de Inicio" at bounding box center [366, 176] width 320 height 13
type input "16:00"
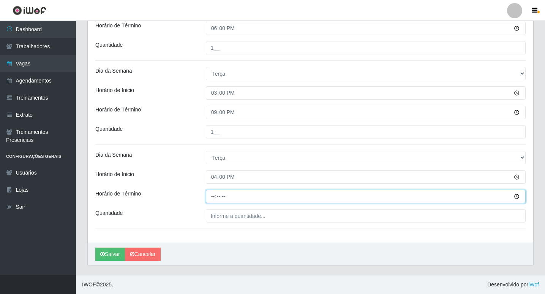
type input "22:00"
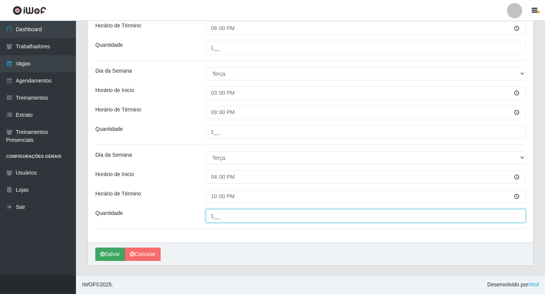
type input "1__"
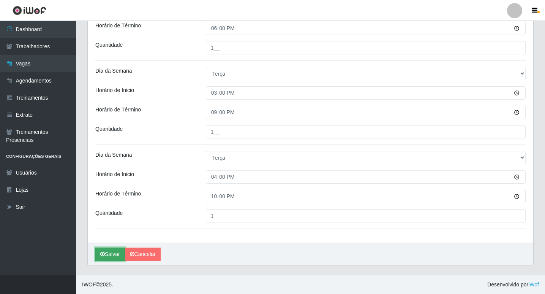
click at [111, 257] on button "Salvar" at bounding box center [110, 253] width 30 height 13
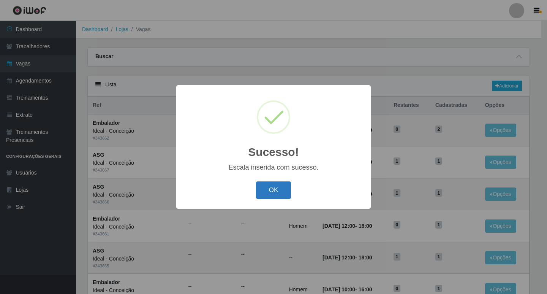
click at [269, 193] on button "OK" at bounding box center [273, 190] width 35 height 18
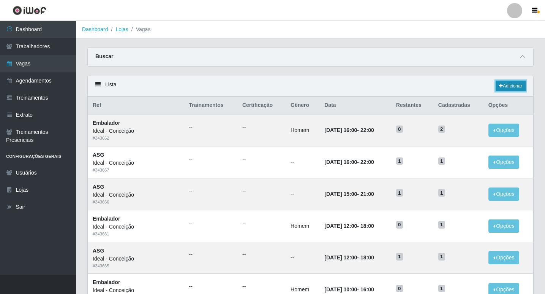
click at [513, 84] on link "Adicionar" at bounding box center [511, 86] width 30 height 11
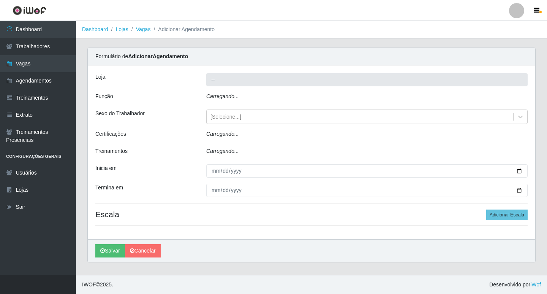
type input "Ideal - Conceição"
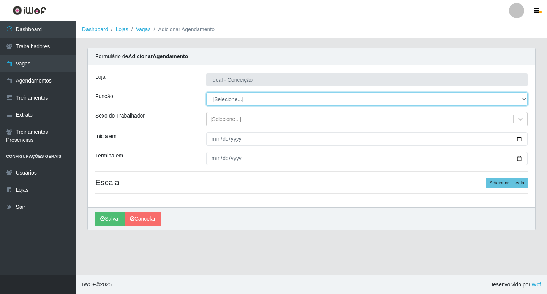
click at [230, 98] on select "[Selecione...] ASG ASG + ASG ++ Auxiliar de Estacionamento Auxiliar de Estacion…" at bounding box center [367, 98] width 322 height 13
click at [265, 95] on select "[Selecione...] ASG ASG + ASG ++ Auxiliar de Estacionamento Auxiliar de Estacion…" at bounding box center [367, 98] width 322 height 13
select select "75"
click at [206, 92] on select "[Selecione...] ASG ASG + ASG ++ Auxiliar de Estacionamento Auxiliar de Estacion…" at bounding box center [367, 98] width 322 height 13
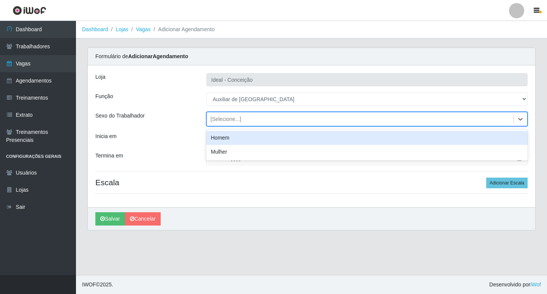
click at [216, 122] on div "[Selecione...]" at bounding box center [226, 119] width 31 height 8
click at [166, 130] on div "Loja Ideal - Conceição Função [Selecione...] ASG ASG + ASG ++ Auxiliar de Estac…" at bounding box center [312, 136] width 448 height 142
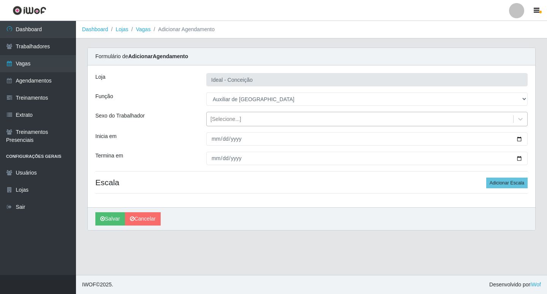
click at [211, 122] on div "[Selecione...]" at bounding box center [226, 119] width 31 height 8
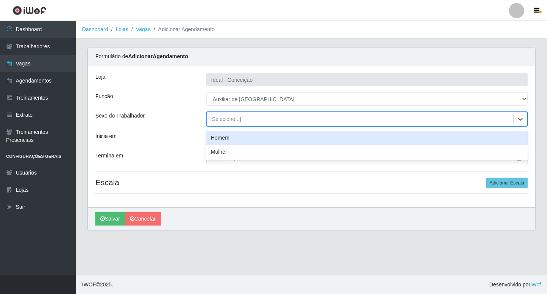
click at [216, 135] on div "Homem" at bounding box center [367, 138] width 322 height 14
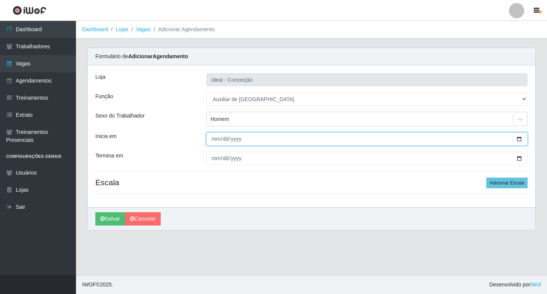
click at [217, 139] on input "Inicia em" at bounding box center [367, 138] width 322 height 13
click at [215, 135] on input "Inicia em" at bounding box center [367, 138] width 322 height 13
type input "2025-09-09"
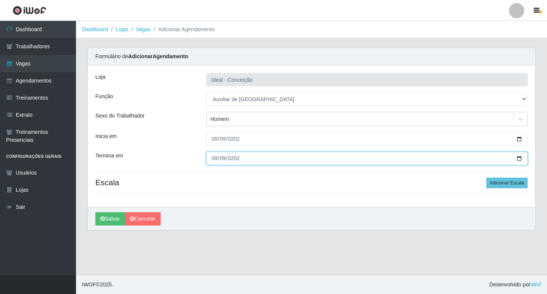
type input "2025-09-09"
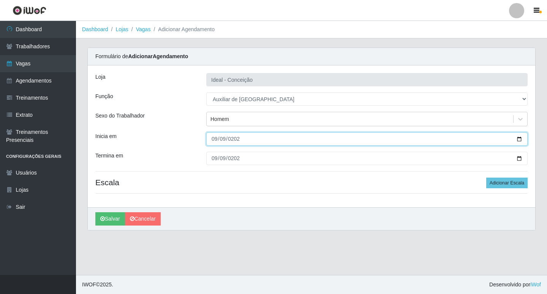
click at [215, 136] on input "2025-09-09" at bounding box center [367, 138] width 322 height 13
type input "2025-09-16"
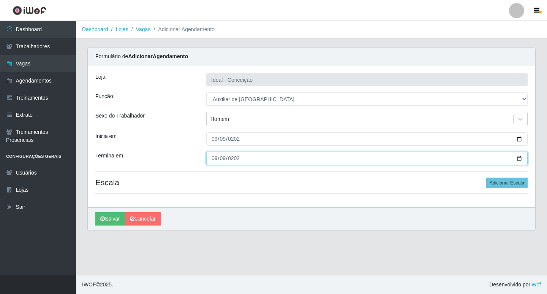
click at [214, 155] on input "2025-09-09" at bounding box center [367, 158] width 322 height 13
type input "2025-09-16"
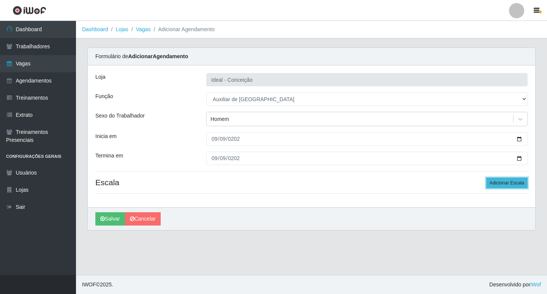
click at [510, 184] on button "Adicionar Escala" at bounding box center [506, 182] width 41 height 11
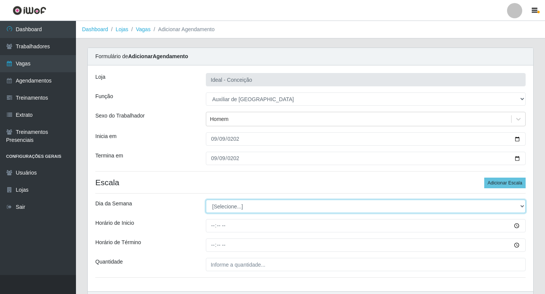
click at [257, 202] on select "[Selecione...] Segunda Terça Quarta Quinta Sexta Sábado Domingo" at bounding box center [366, 206] width 320 height 13
select select "2"
click at [206, 200] on select "[Selecione...] Segunda Terça Quarta Quinta Sexta Sábado Domingo" at bounding box center [366, 206] width 320 height 13
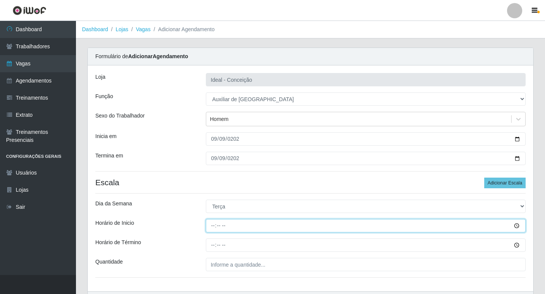
click at [214, 223] on input "Horário de Inicio" at bounding box center [366, 225] width 320 height 13
type input "08:00"
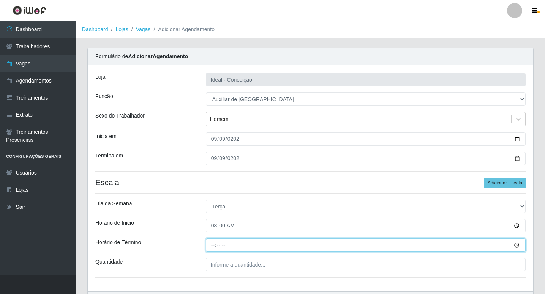
type input "12:00"
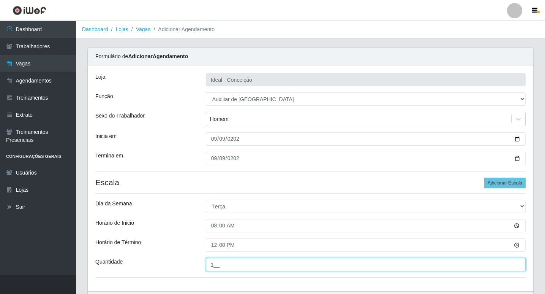
type input "1__"
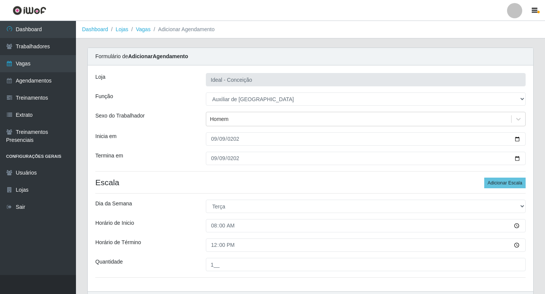
scroll to position [49, 0]
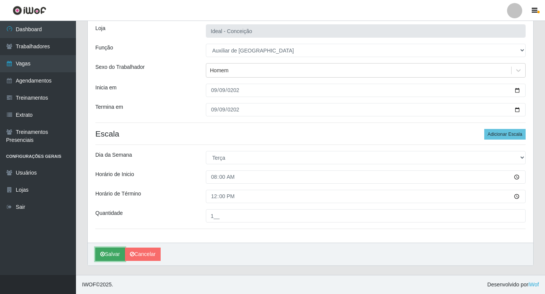
click at [105, 258] on button "Salvar" at bounding box center [110, 253] width 30 height 13
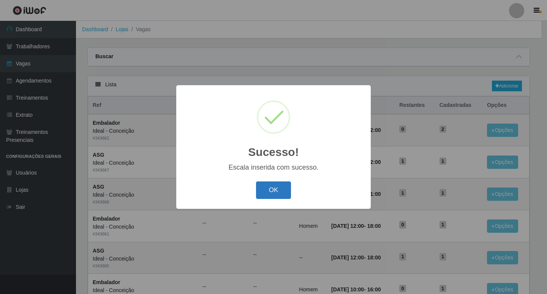
click at [278, 187] on button "OK" at bounding box center [273, 190] width 35 height 18
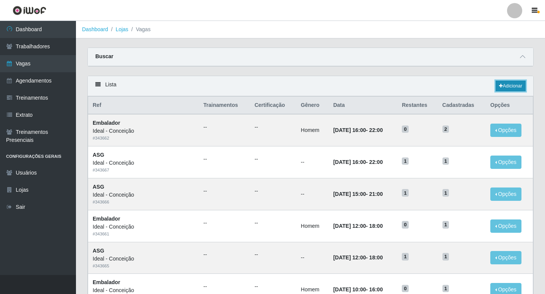
click at [510, 86] on link "Adicionar" at bounding box center [511, 86] width 30 height 11
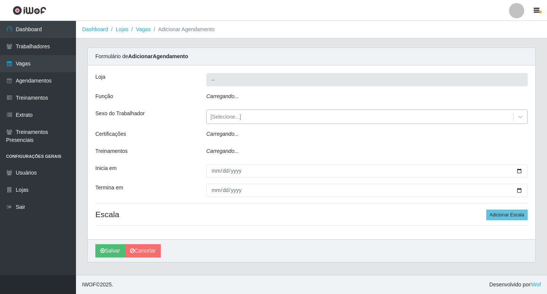
type input "Ideal - Conceição"
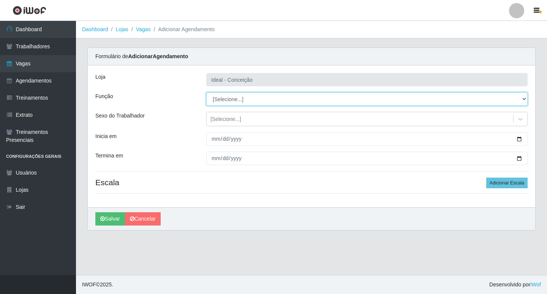
click at [239, 95] on select "[Selecione...] ASG ASG + ASG ++ Auxiliar de Estacionamento Auxiliar de Estacion…" at bounding box center [367, 98] width 322 height 13
select select "4"
click at [206, 92] on select "[Selecione...] ASG ASG + ASG ++ Auxiliar de Estacionamento Auxiliar de Estacion…" at bounding box center [367, 98] width 322 height 13
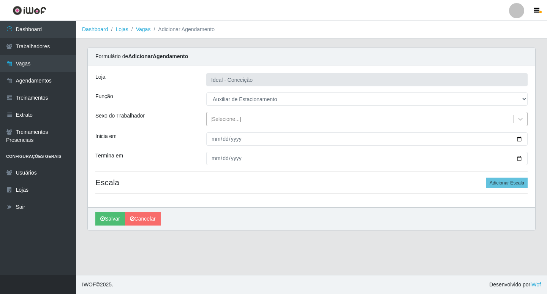
click at [223, 122] on div "[Selecione...]" at bounding box center [226, 119] width 31 height 8
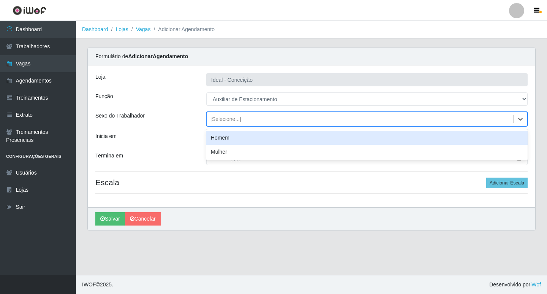
click at [223, 122] on div "[Selecione...]" at bounding box center [226, 119] width 31 height 8
click at [207, 141] on div "Homem" at bounding box center [367, 138] width 322 height 14
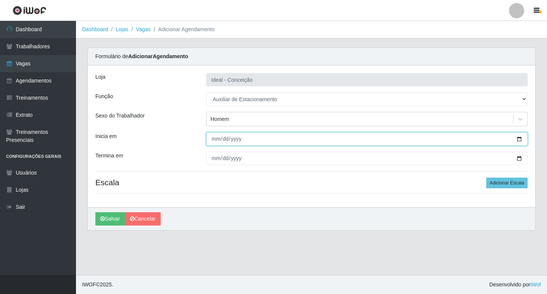
click at [216, 139] on input "Inicia em" at bounding box center [367, 138] width 322 height 13
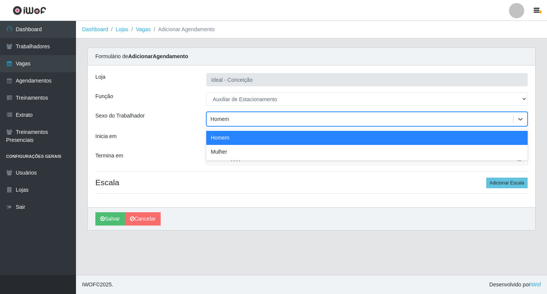
click at [223, 116] on div "Homem" at bounding box center [220, 119] width 19 height 8
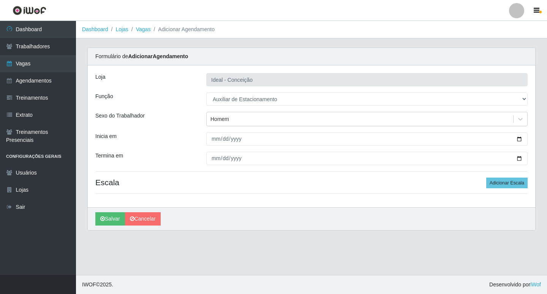
click at [202, 142] on div at bounding box center [367, 138] width 333 height 13
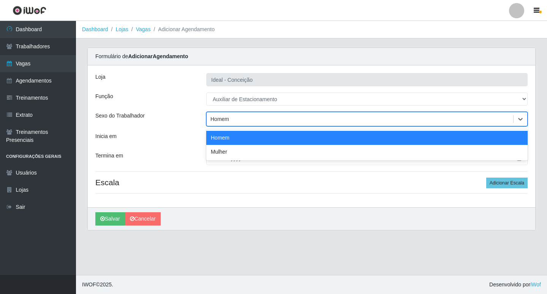
drag, startPoint x: 234, startPoint y: 118, endPoint x: 154, endPoint y: 139, distance: 82.5
click at [196, 126] on div "Loja Ideal - Conceição Função [Selecione...] ASG ASG + ASG ++ Auxiliar de Estac…" at bounding box center [312, 136] width 448 height 142
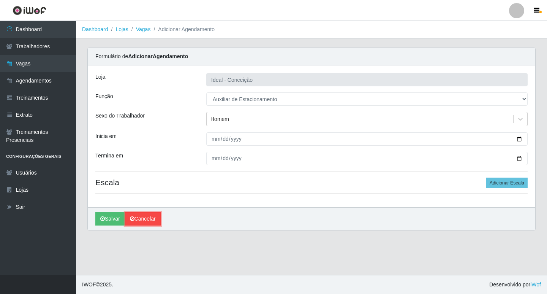
click at [157, 220] on link "Cancelar" at bounding box center [143, 218] width 36 height 13
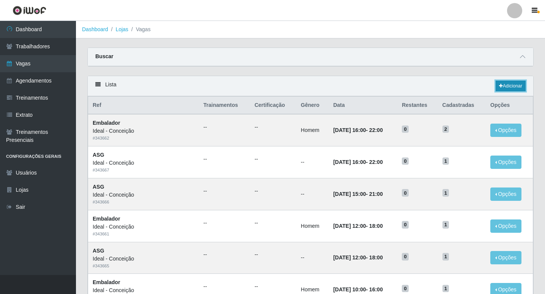
click at [510, 84] on link "Adicionar" at bounding box center [511, 86] width 30 height 11
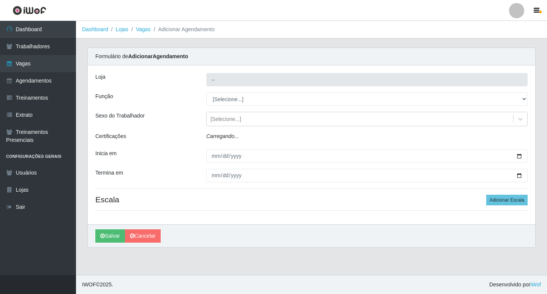
type input "Ideal - Conceição"
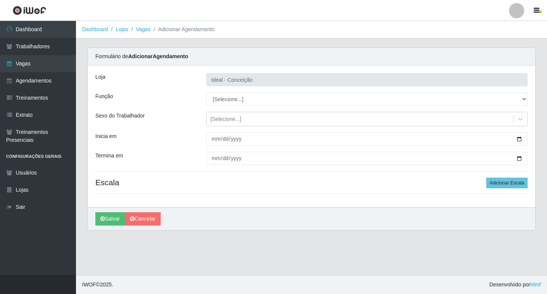
click at [239, 108] on div "Loja Ideal - Conceição Função [Selecione...] ASG ASG + ASG ++ Auxiliar de Estac…" at bounding box center [312, 136] width 448 height 142
click at [237, 106] on div "Loja Ideal - Conceição Função [Selecione...] ASG ASG + ASG ++ Auxiliar de Estac…" at bounding box center [312, 136] width 448 height 142
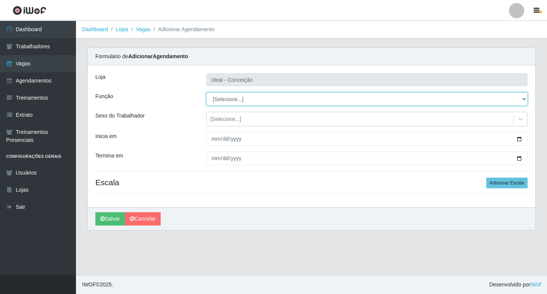
click at [233, 103] on select "[Selecione...] ASG ASG + ASG ++ Auxiliar de Estacionamento Auxiliar de Estacion…" at bounding box center [367, 98] width 322 height 13
select select "4"
click at [206, 92] on select "[Selecione...] ASG ASG + ASG ++ Auxiliar de Estacionamento Auxiliar de Estacion…" at bounding box center [367, 98] width 322 height 13
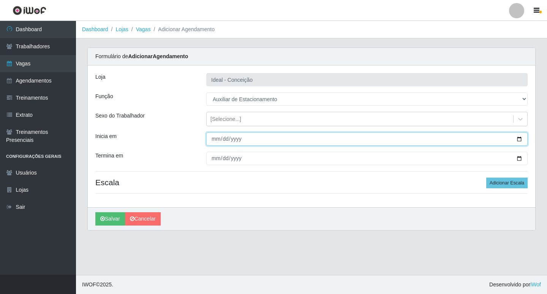
click at [212, 135] on input "Inicia em" at bounding box center [367, 138] width 322 height 13
type input "2025-09-16"
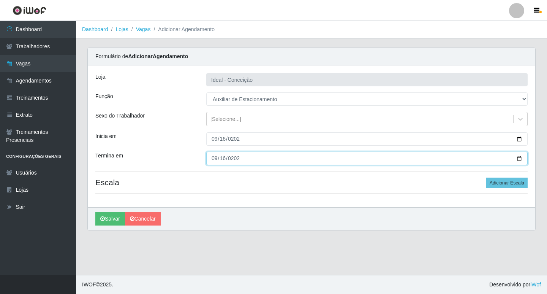
type input "2025-09-16"
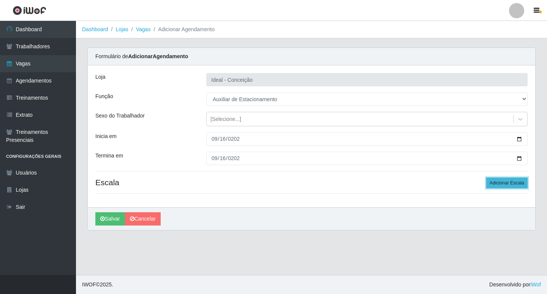
click at [510, 179] on button "Adicionar Escala" at bounding box center [506, 182] width 41 height 11
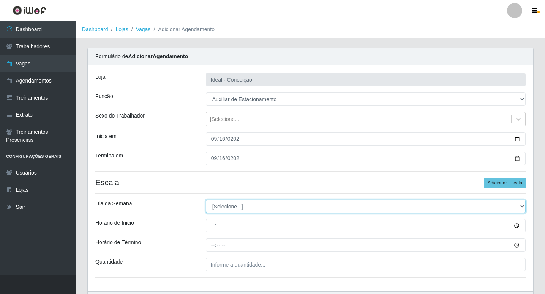
click at [219, 206] on select "[Selecione...] Segunda Terça Quarta Quinta Sexta Sábado Domingo" at bounding box center [366, 206] width 320 height 13
select select "2"
click at [206, 200] on select "[Selecione...] Segunda Terça Quarta Quinta Sexta Sábado Domingo" at bounding box center [366, 206] width 320 height 13
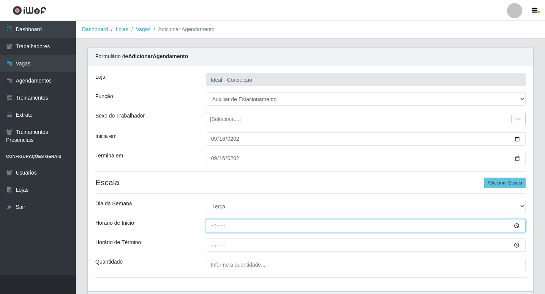
click at [212, 226] on input "Horário de Inicio" at bounding box center [366, 225] width 320 height 13
type input "07:00"
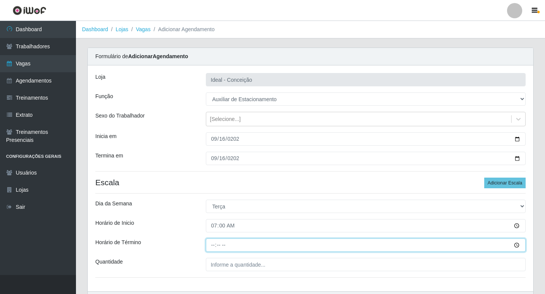
type input "13:00"
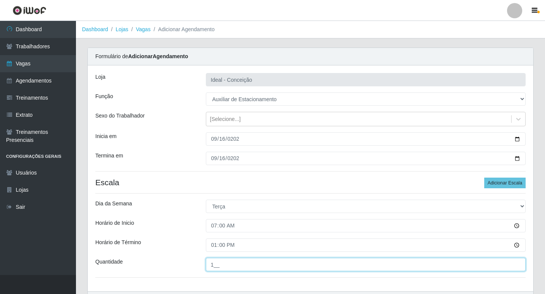
scroll to position [38, 0]
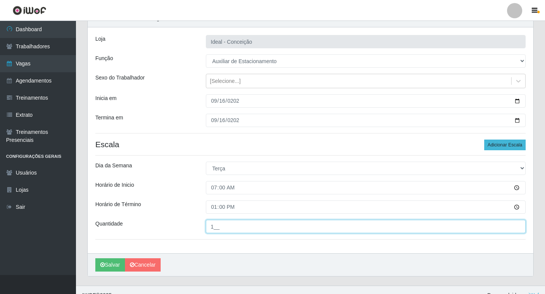
type input "1__"
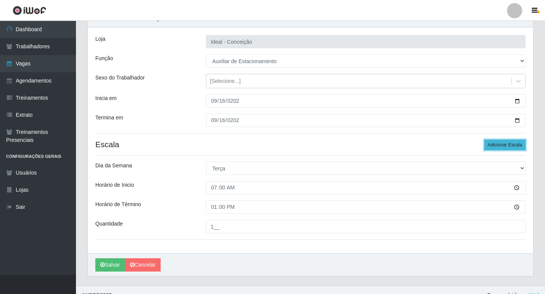
click at [488, 145] on button "Adicionar Escala" at bounding box center [505, 144] width 41 height 11
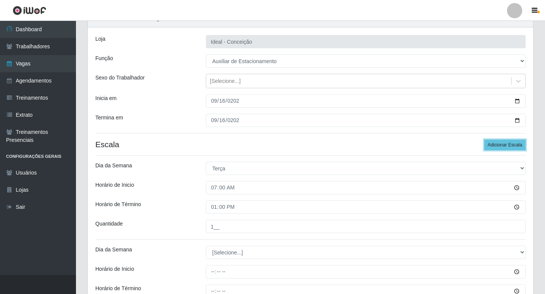
scroll to position [133, 0]
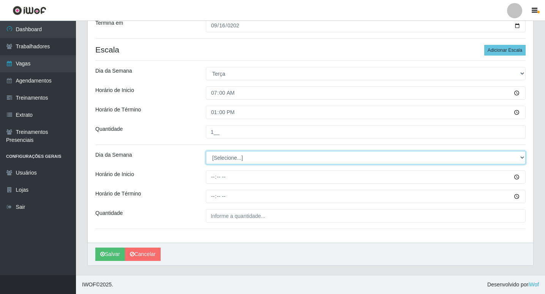
click at [240, 157] on select "[Selecione...] Segunda Terça Quarta Quinta Sexta Sábado Domingo" at bounding box center [366, 157] width 320 height 13
select select "2"
click at [206, 151] on select "[Selecione...] Segunda Terça Quarta Quinta Sexta Sábado Domingo" at bounding box center [366, 157] width 320 height 13
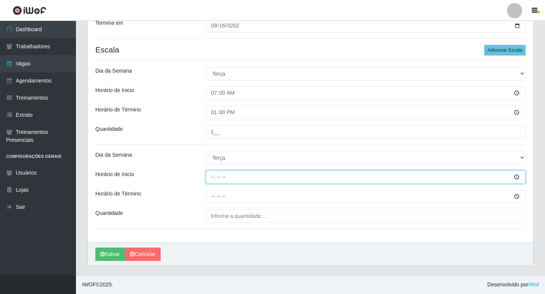
click at [211, 176] on input "Horário de Inicio" at bounding box center [366, 176] width 320 height 13
type input "09:00"
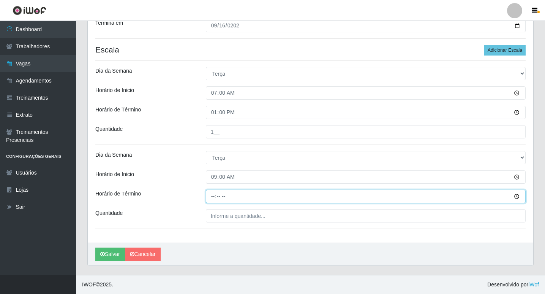
type input "15:00"
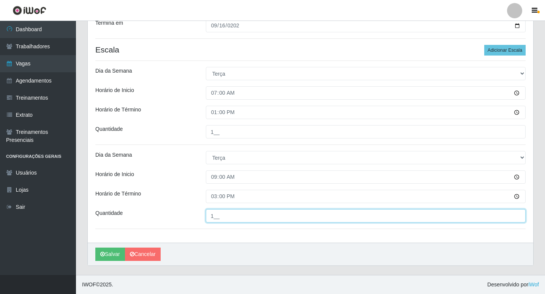
type input "1__"
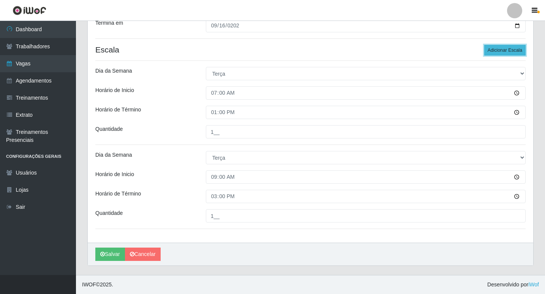
click at [504, 52] on button "Adicionar Escala" at bounding box center [505, 50] width 41 height 11
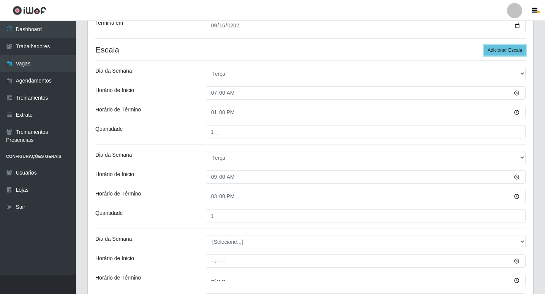
scroll to position [209, 0]
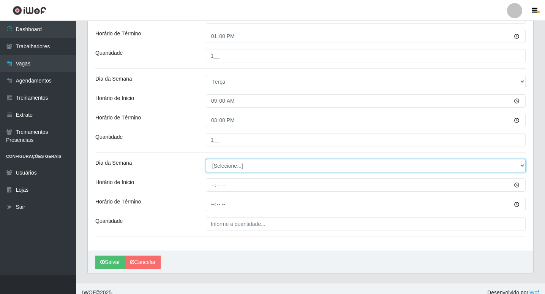
click at [229, 172] on select "[Selecione...] Segunda Terça Quarta Quinta Sexta Sábado Domingo" at bounding box center [366, 165] width 320 height 13
select select "2"
click at [206, 159] on select "[Selecione...] Segunda Terça Quarta Quinta Sexta Sábado Domingo" at bounding box center [366, 165] width 320 height 13
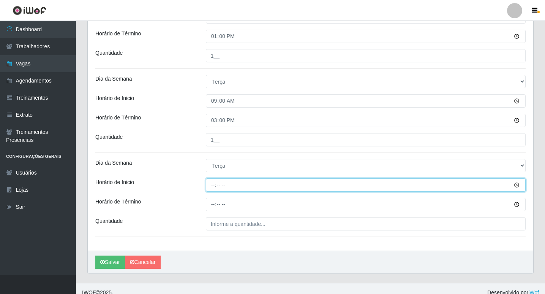
click at [216, 185] on input "Horário de Inicio" at bounding box center [366, 184] width 320 height 13
type input "16:00"
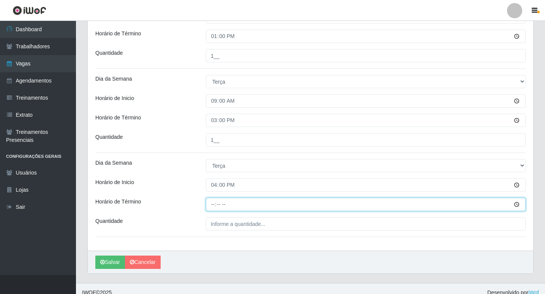
type input "22:00"
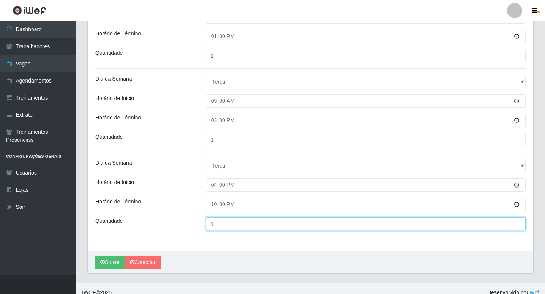
type input "1__"
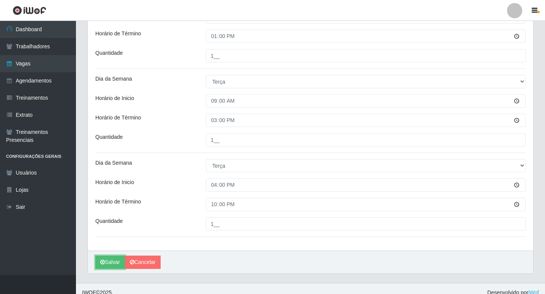
scroll to position [217, 0]
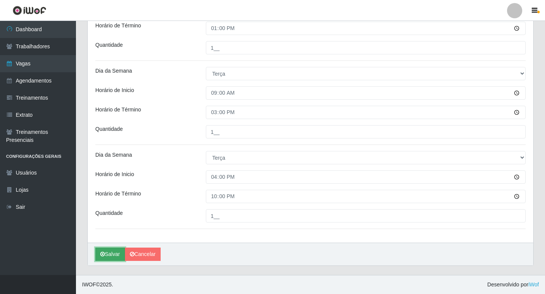
click at [108, 248] on button "Salvar" at bounding box center [110, 253] width 30 height 13
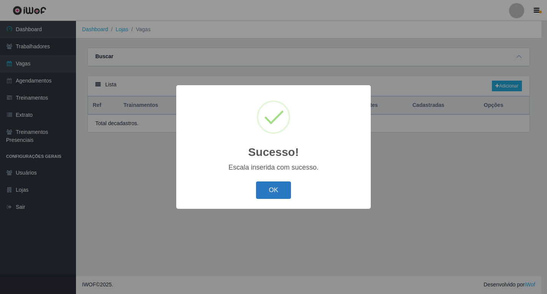
click at [282, 188] on button "OK" at bounding box center [273, 190] width 35 height 18
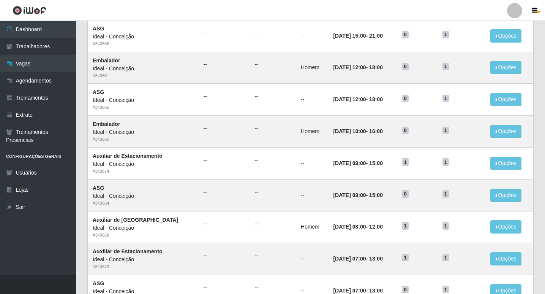
scroll to position [350, 0]
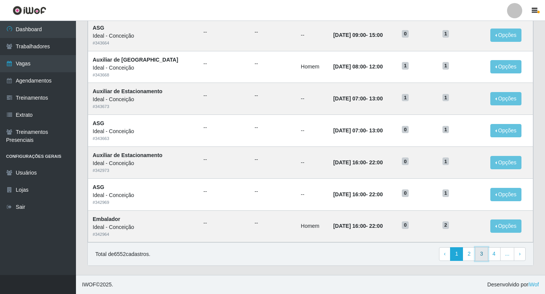
click at [481, 252] on link "3" at bounding box center [481, 254] width 13 height 14
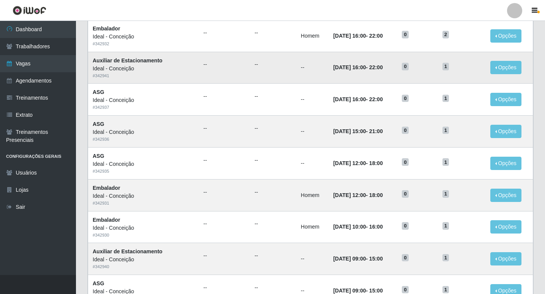
scroll to position [350, 0]
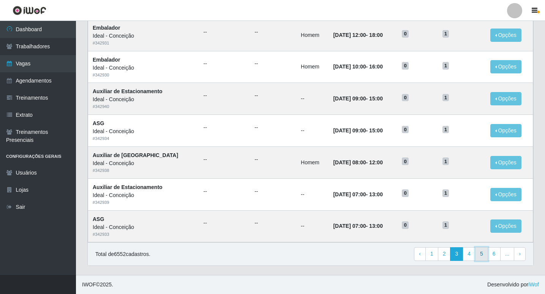
click at [482, 252] on link "5" at bounding box center [481, 254] width 13 height 14
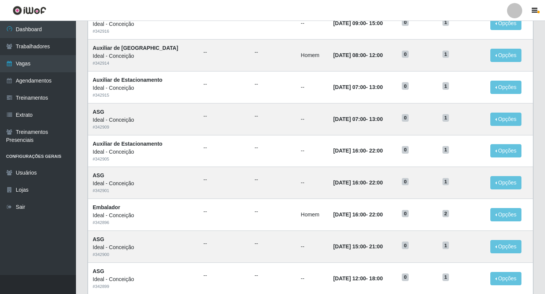
scroll to position [350, 0]
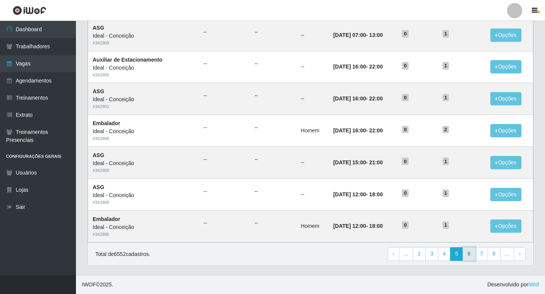
click at [473, 253] on link "6" at bounding box center [469, 254] width 13 height 14
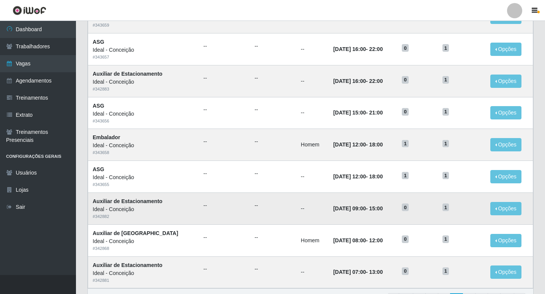
scroll to position [350, 0]
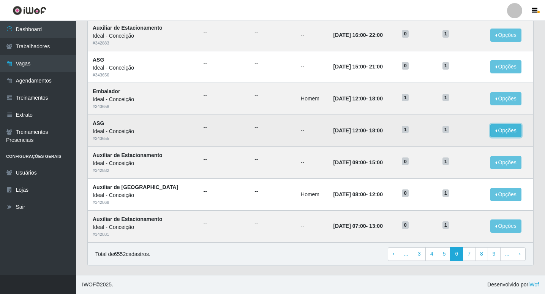
click at [497, 129] on button "Opções" at bounding box center [506, 130] width 31 height 13
click at [448, 131] on link "Editar" at bounding box center [448, 132] width 22 height 6
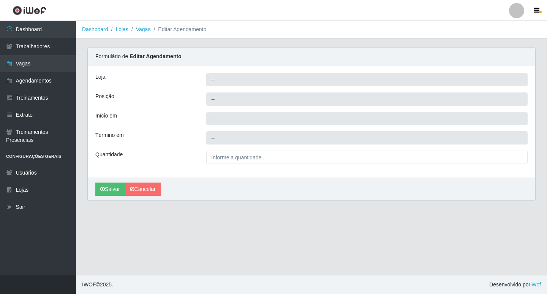
type input "Ideal - Conceição"
type input "ASG"
type input "[DATE] 12:00:00"
type input "[DATE] 18:00:00"
type input "1__"
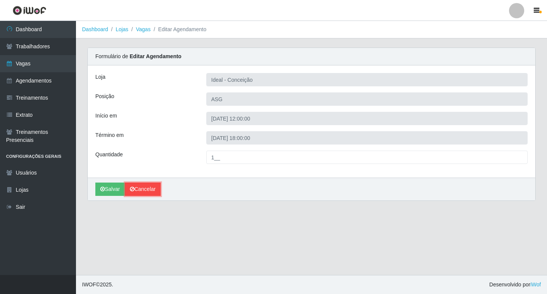
click at [157, 193] on link "Cancelar" at bounding box center [143, 188] width 36 height 13
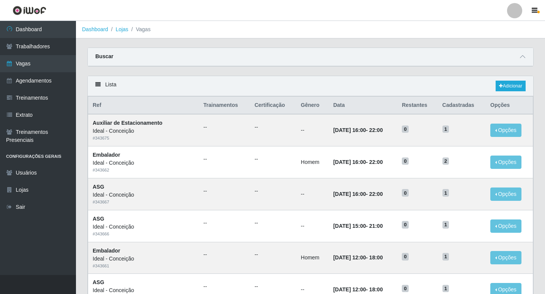
click at [353, 29] on ol "Dashboard Lojas Vagas" at bounding box center [310, 29] width 469 height 17
